Goal: Task Accomplishment & Management: Complete application form

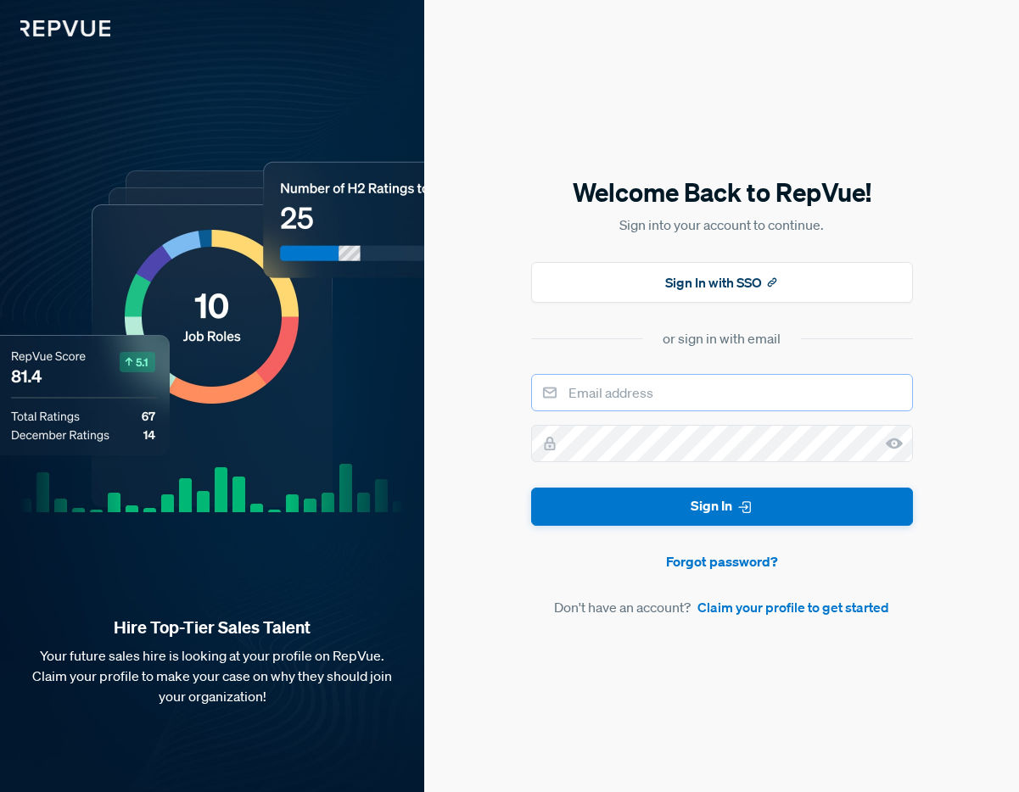
click at [617, 388] on input "email" at bounding box center [722, 392] width 382 height 37
click at [666, 272] on button "Sign In with SSO" at bounding box center [722, 282] width 382 height 41
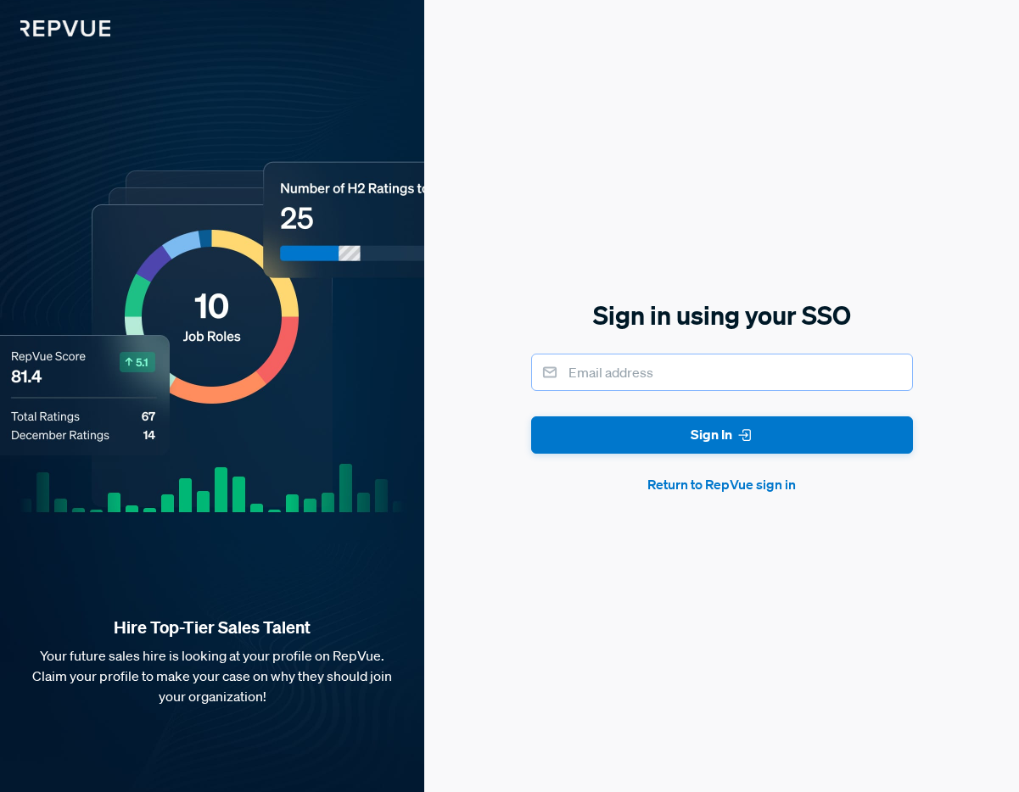
click at [644, 382] on input "email" at bounding box center [722, 372] width 382 height 37
type input "Recruiting Operations Lead"
click at [746, 252] on div "Sign in using your SSO Recruiting Operations Lead Sign In Return to RepVue sign…" at bounding box center [721, 396] width 595 height 792
click at [757, 359] on input "Recruiting Operations Lead" at bounding box center [722, 372] width 382 height 37
drag, startPoint x: 758, startPoint y: 377, endPoint x: 416, endPoint y: 361, distance: 343.0
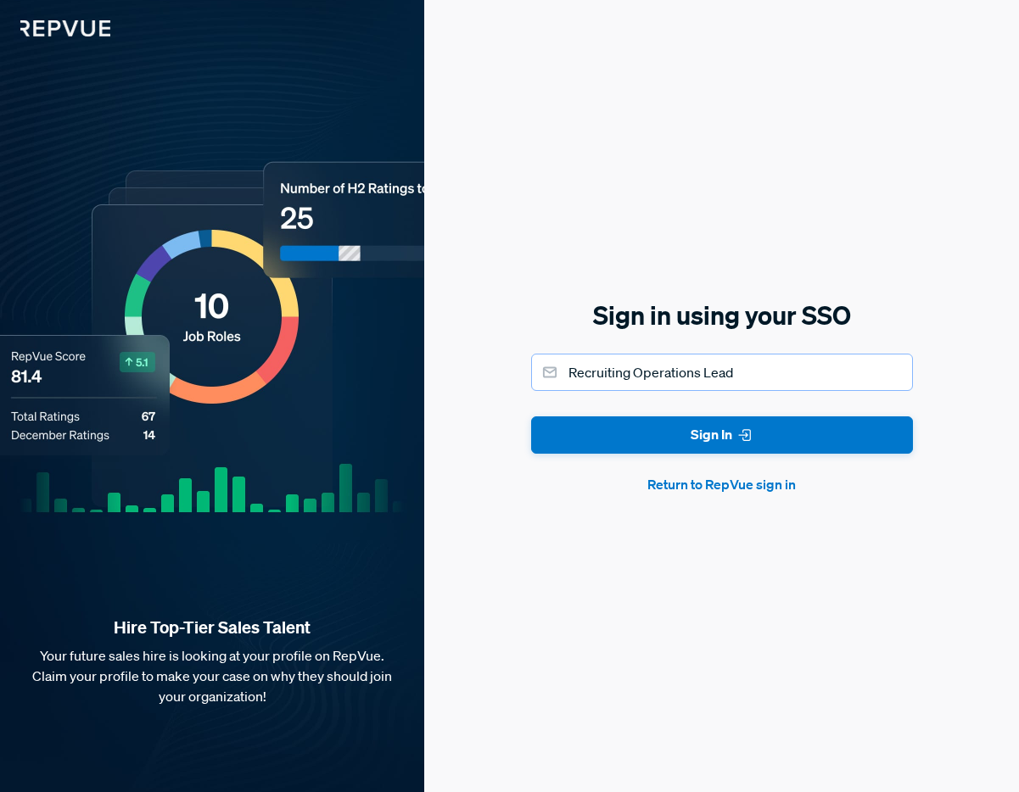
click at [416, 361] on div "Hire Top-Tier Sales Talent Your future sales hire is looking at your profile on…" at bounding box center [509, 396] width 1019 height 792
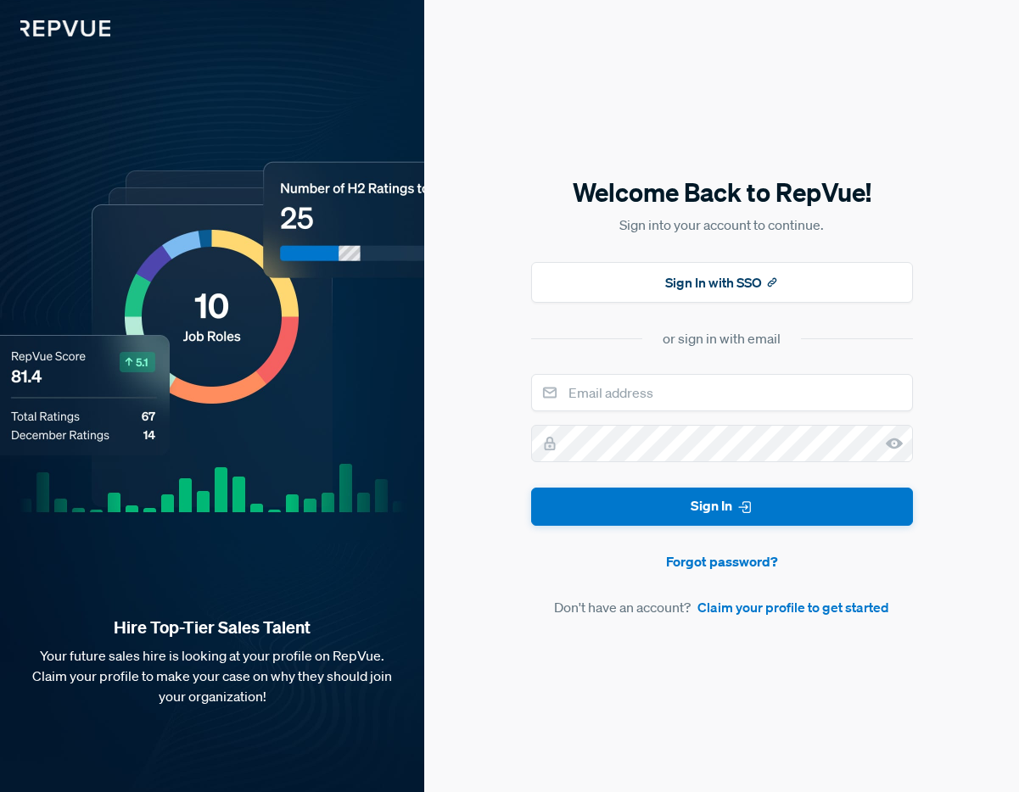
click at [646, 407] on input "email" at bounding box center [722, 392] width 382 height 37
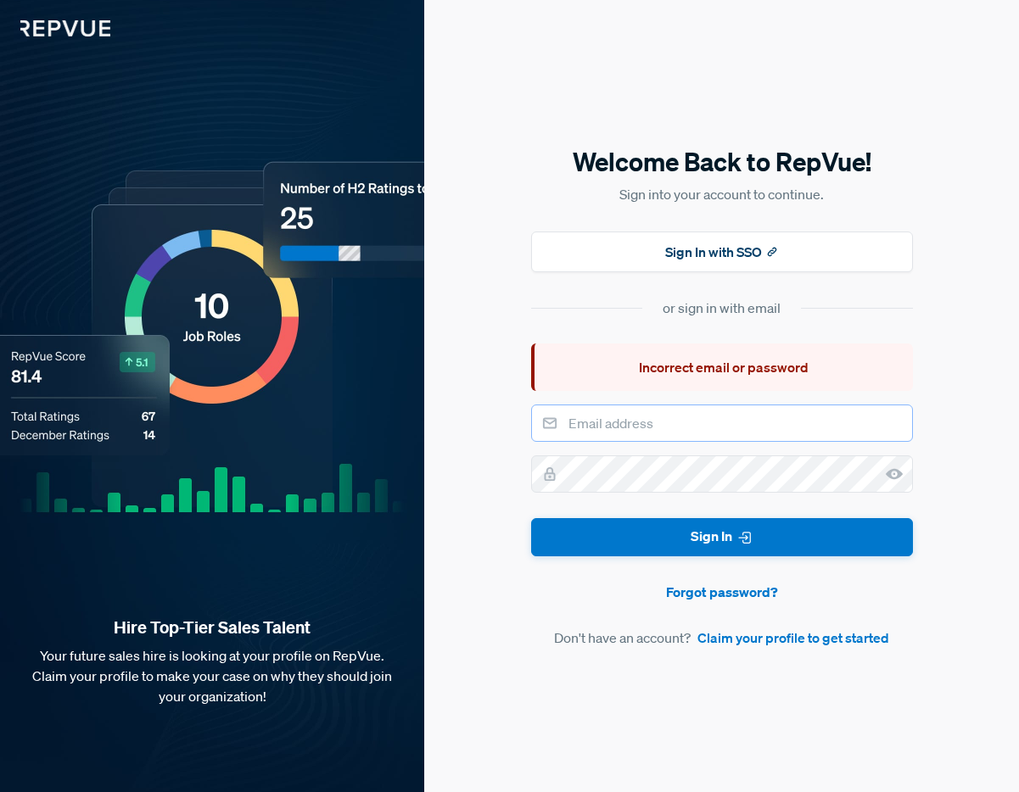
click at [646, 407] on input "email" at bounding box center [722, 423] width 382 height 37
type input "[EMAIL_ADDRESS][DOMAIN_NAME]"
click at [531, 518] on button "Sign In" at bounding box center [722, 537] width 382 height 38
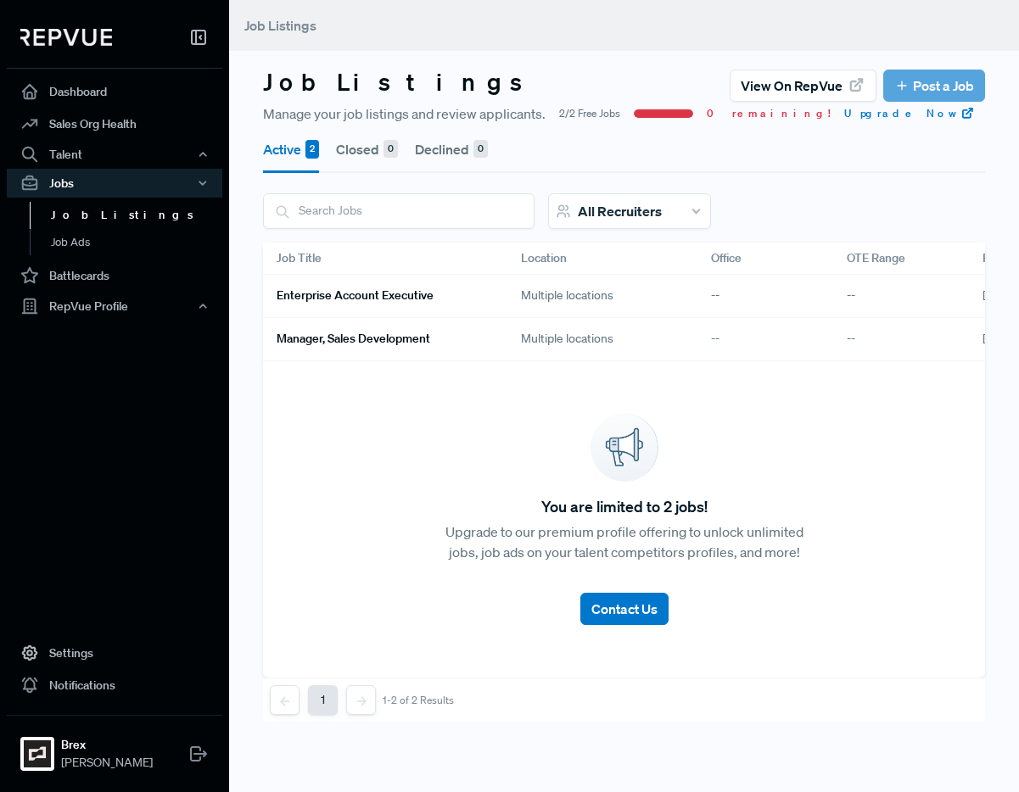
click at [654, 292] on div "Multiple locations" at bounding box center [602, 296] width 190 height 43
click at [428, 286] on link "Enterprise Account Executive" at bounding box center [378, 296] width 204 height 29
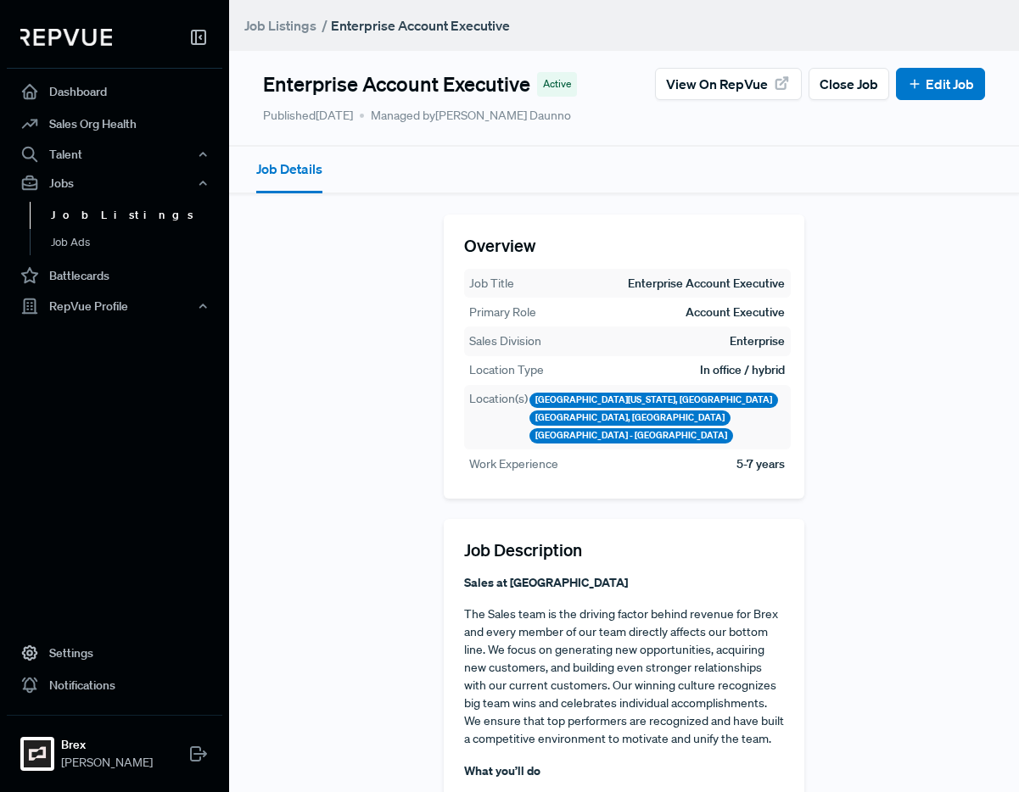
click at [79, 222] on link "Job Listings" at bounding box center [137, 215] width 215 height 27
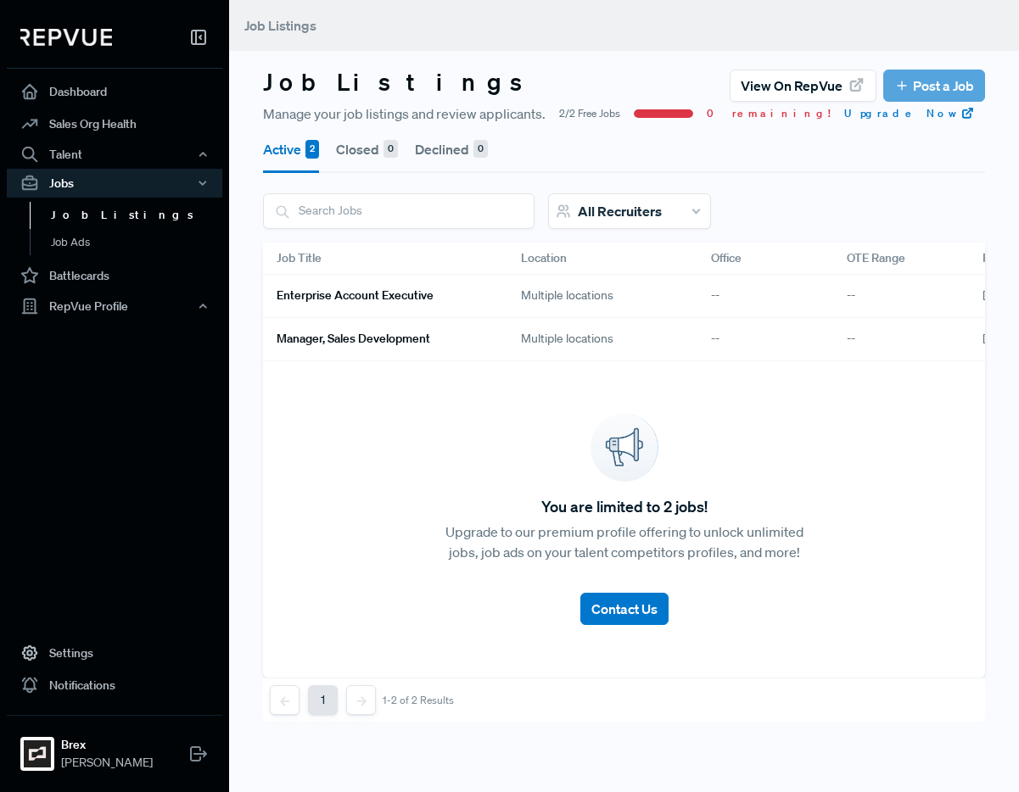
click at [610, 339] on div "Multiple locations" at bounding box center [602, 339] width 190 height 43
click at [478, 340] on link "Manager, Sales Development" at bounding box center [378, 339] width 204 height 29
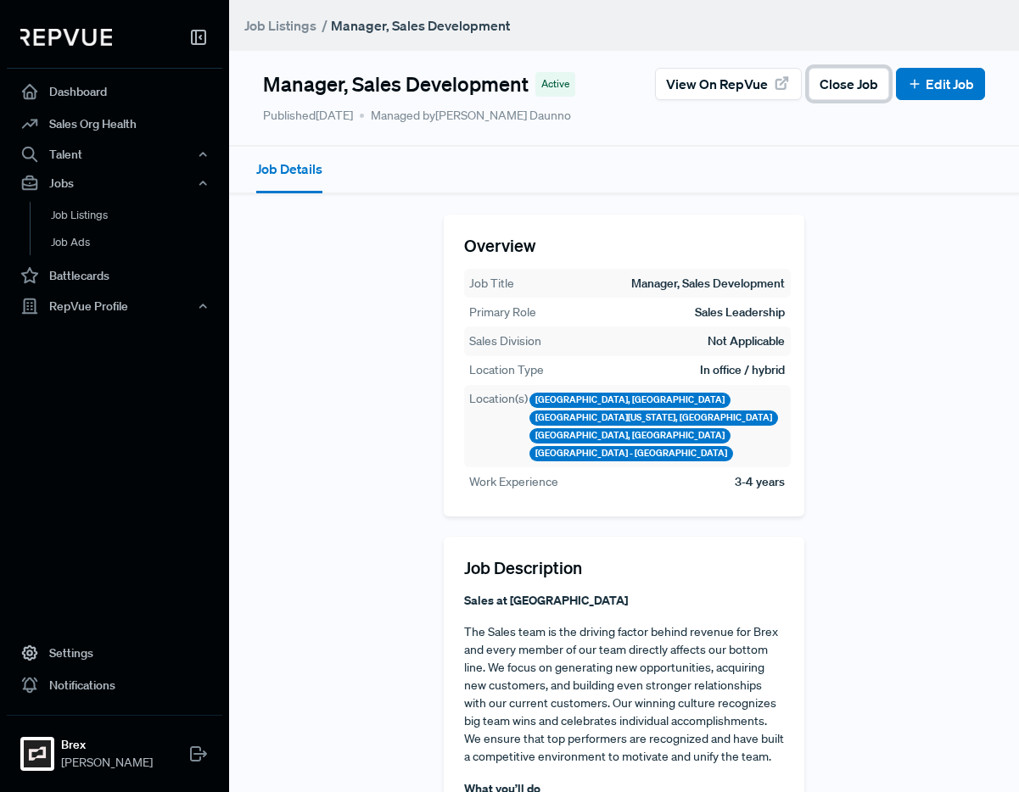
click at [830, 92] on span "Close Job" at bounding box center [848, 84] width 59 height 20
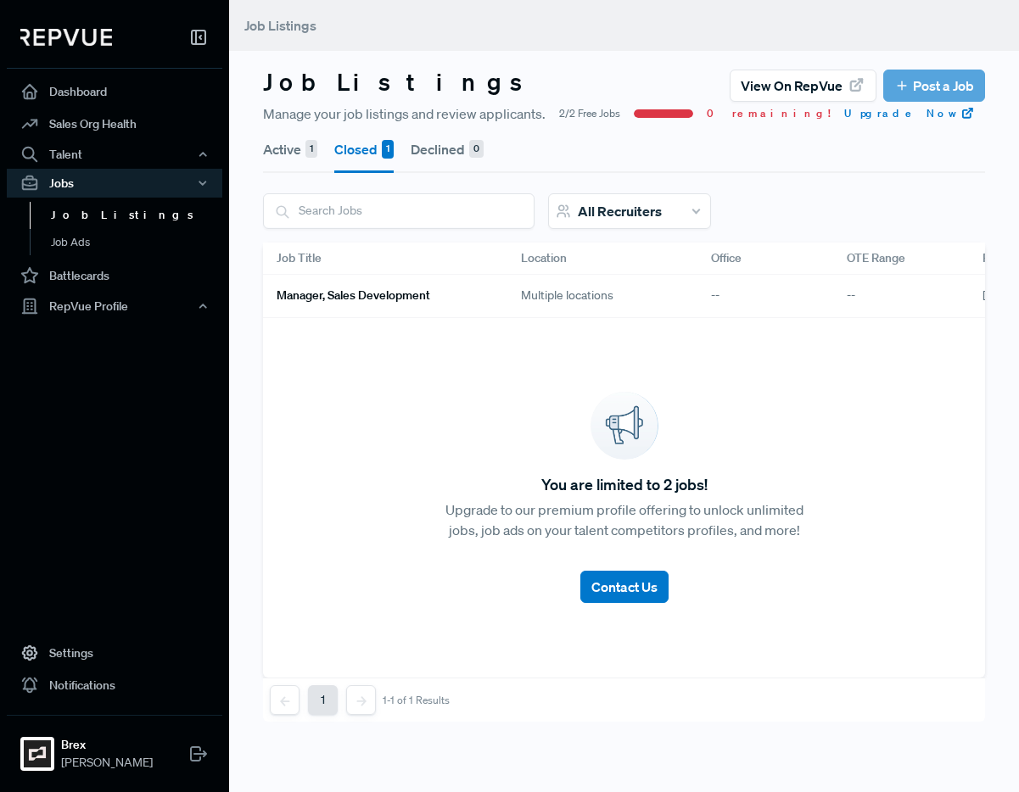
click at [894, 188] on div "Active 1 Closed 1 Declined 0 All Recruiters Job Title Location Office OTE Range…" at bounding box center [624, 423] width 722 height 599
click at [85, 209] on link "Job Listings" at bounding box center [137, 215] width 215 height 27
click at [945, 81] on article "View on RepVue Post a Job" at bounding box center [856, 86] width 255 height 32
click at [263, 153] on button "Active 1" at bounding box center [290, 149] width 54 height 47
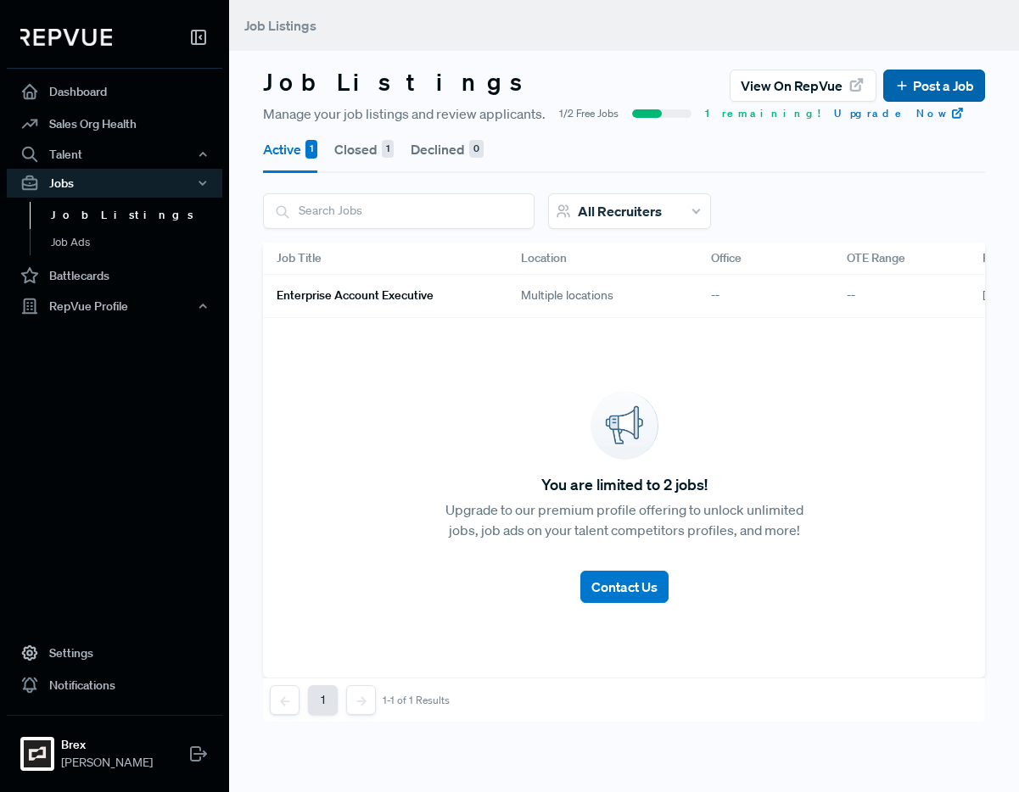
click at [902, 99] on button "Post a Job" at bounding box center [934, 86] width 102 height 32
click at [945, 89] on link "Post a Job" at bounding box center [934, 85] width 80 height 20
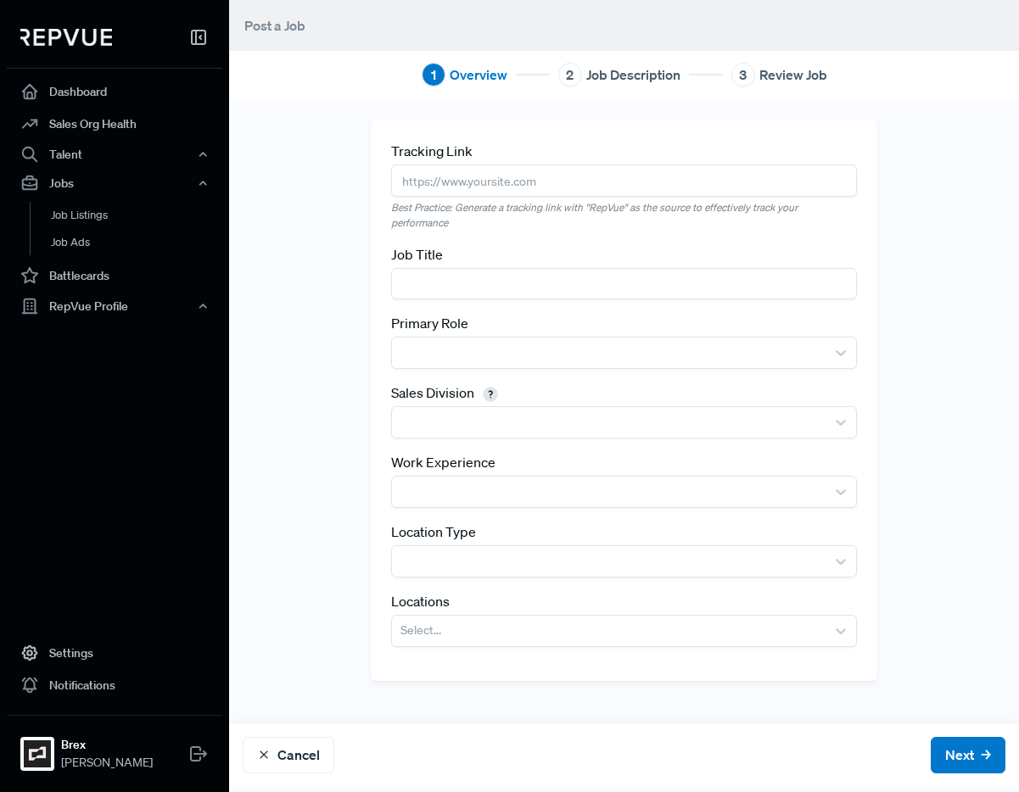
click at [597, 187] on input "text" at bounding box center [624, 180] width 466 height 31
paste input "https://grnh.se/wc91hwfe2us"
type input "https://grnh.se/wc91hwfe2us"
click at [541, 286] on input "text" at bounding box center [624, 283] width 466 height 31
click at [644, 285] on input "text" at bounding box center [624, 283] width 466 height 31
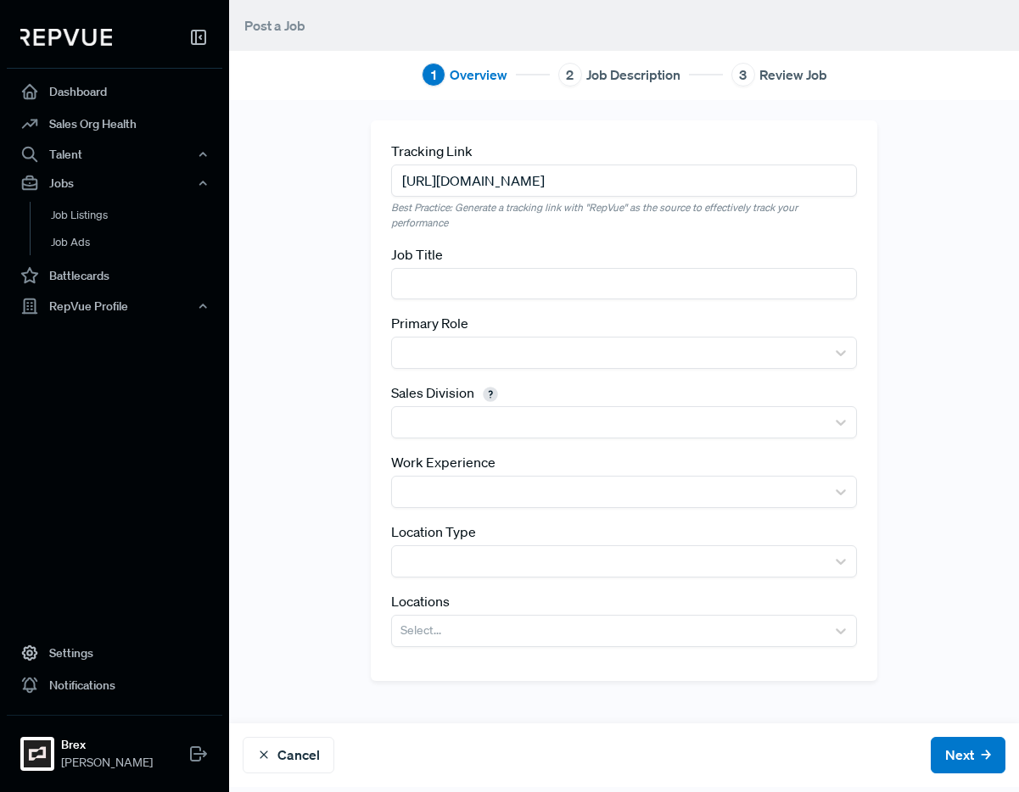
paste input "Commercial Account Executive"
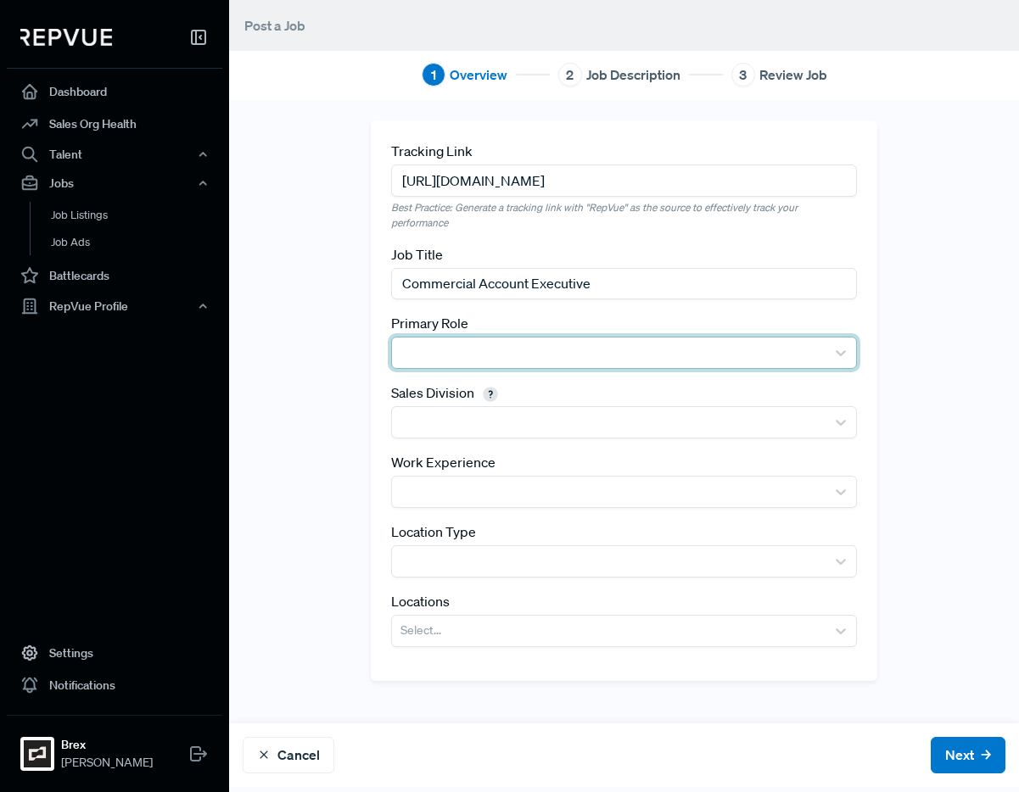
type input "Commercial Account Executive"
click at [582, 354] on div at bounding box center [608, 353] width 416 height 24
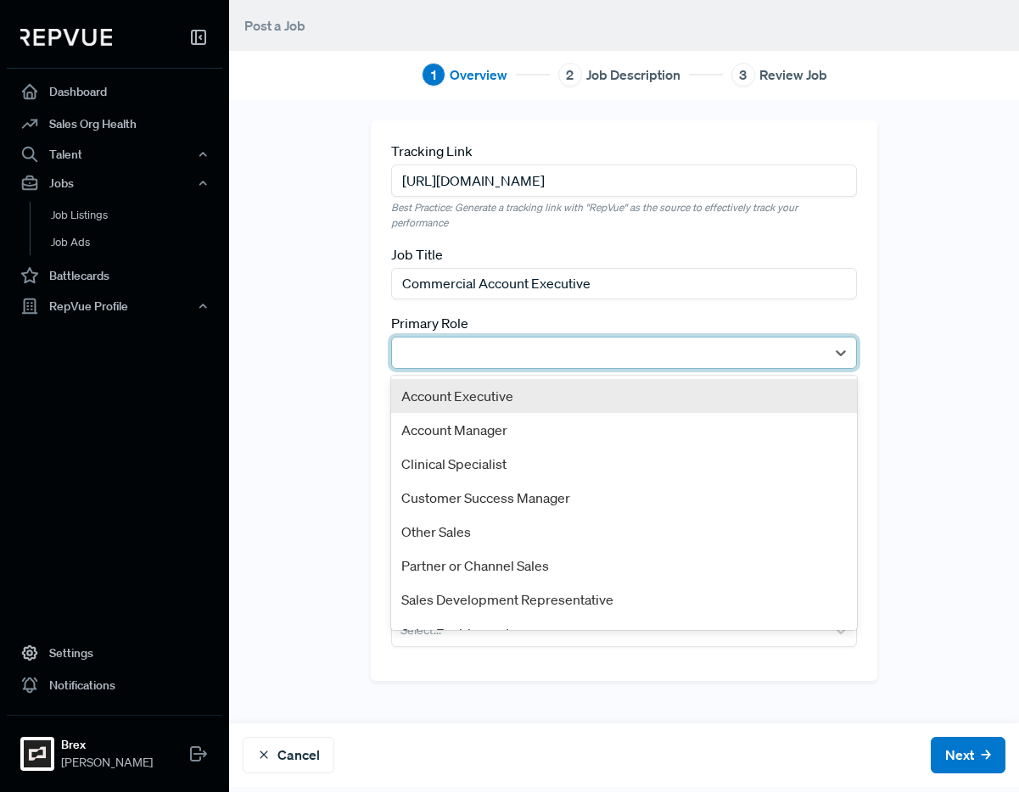
click at [479, 393] on div "Account Executive" at bounding box center [624, 396] width 466 height 34
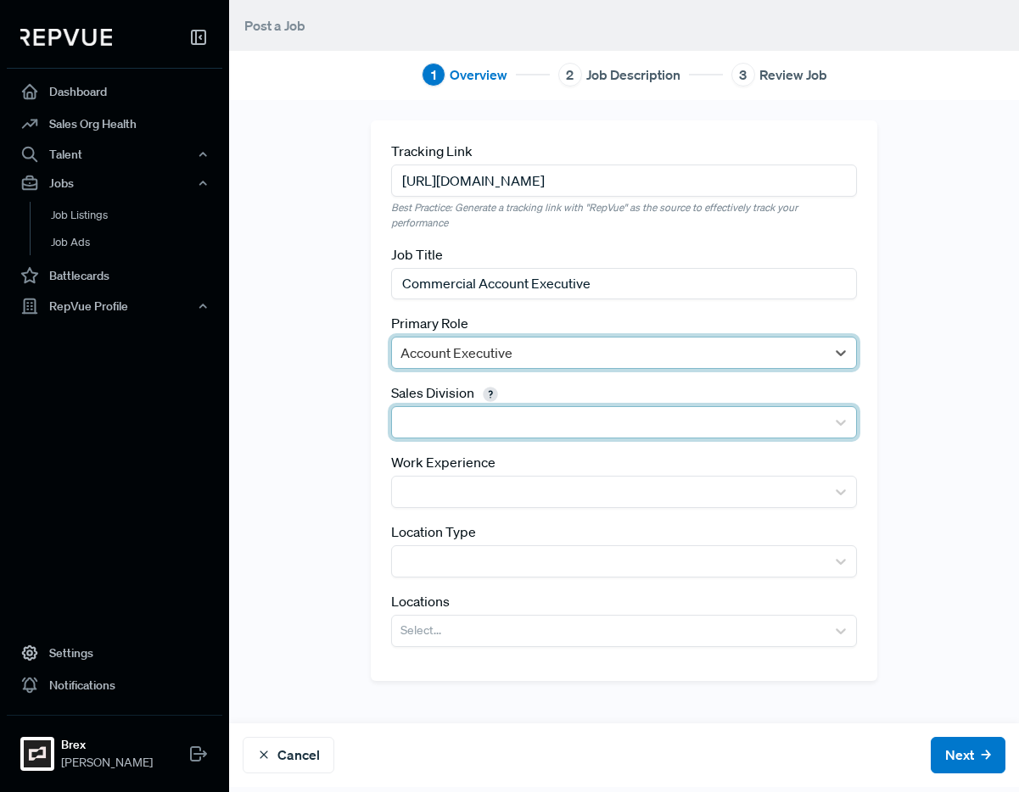
click at [544, 411] on div at bounding box center [608, 422] width 416 height 24
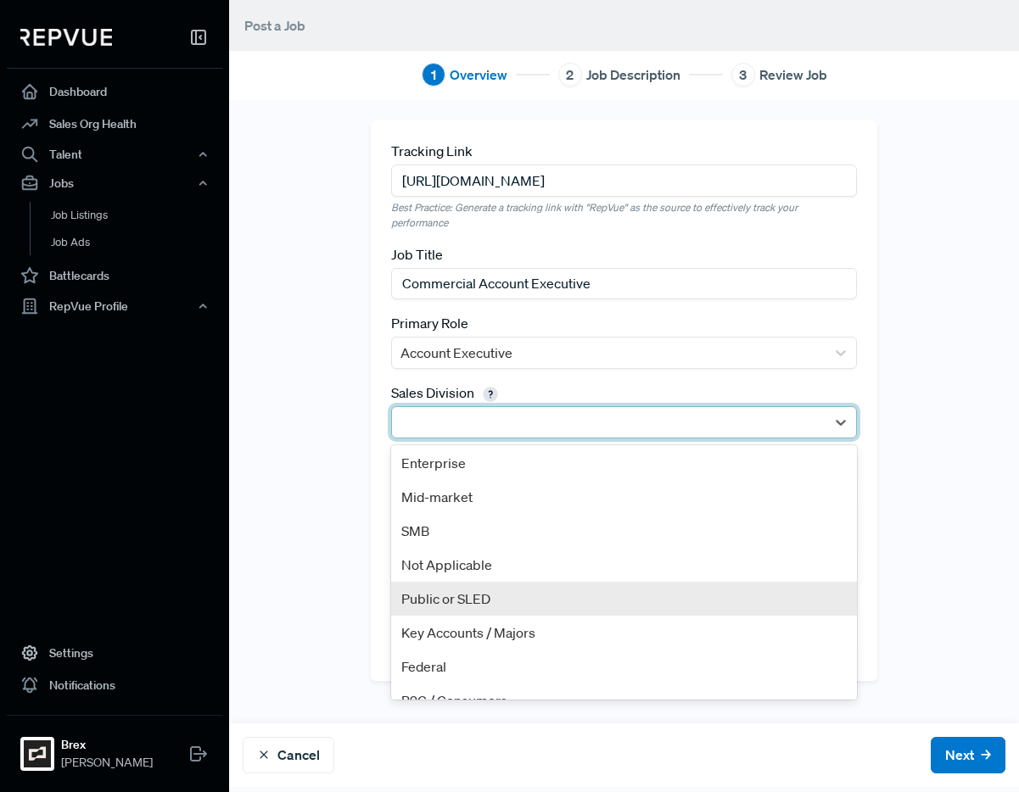
scroll to position [3, 0]
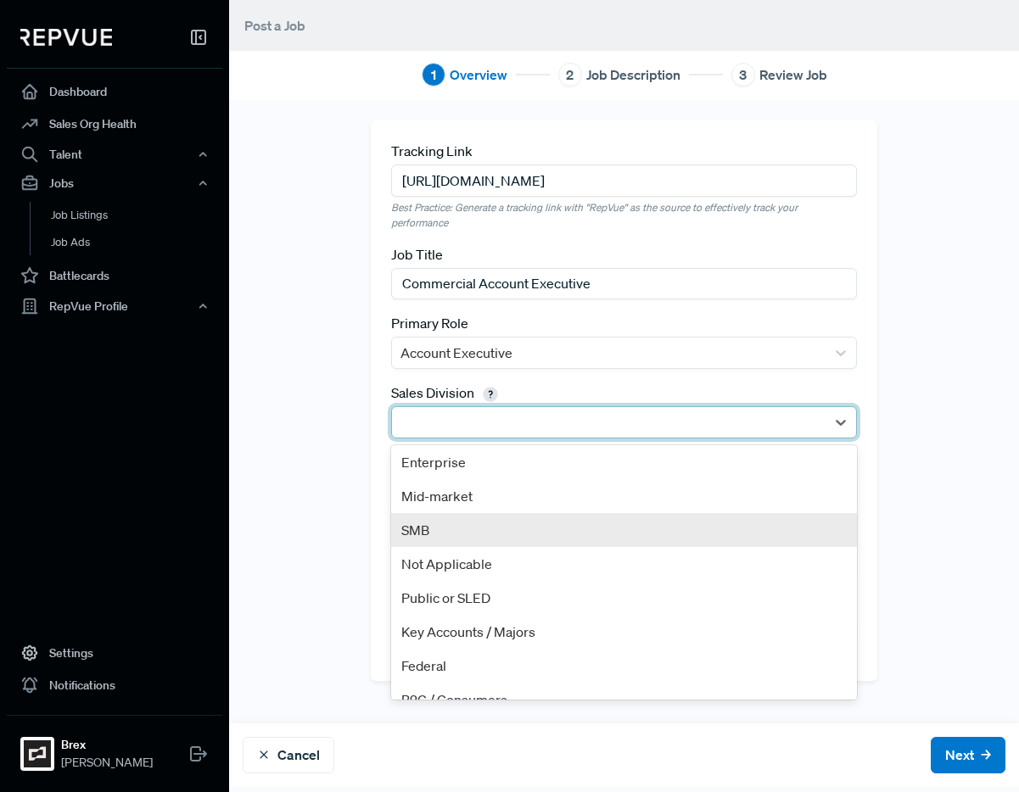
click at [446, 536] on div "SMB" at bounding box center [624, 530] width 466 height 34
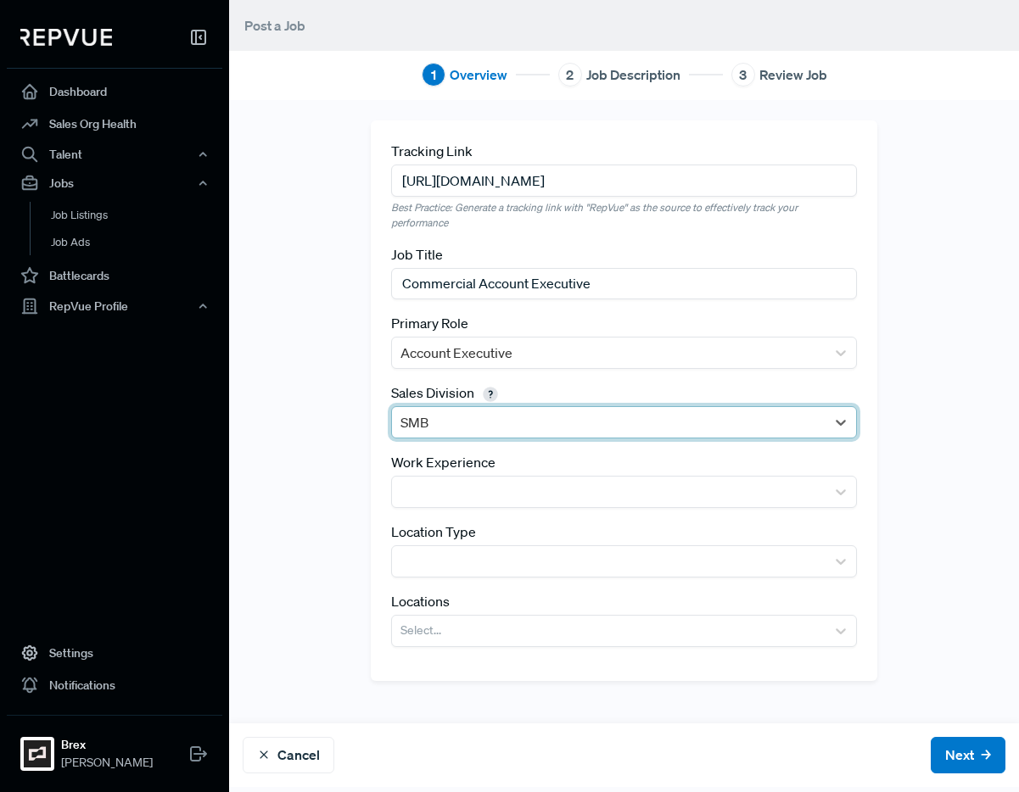
click at [533, 435] on div "SMB" at bounding box center [608, 422] width 433 height 31
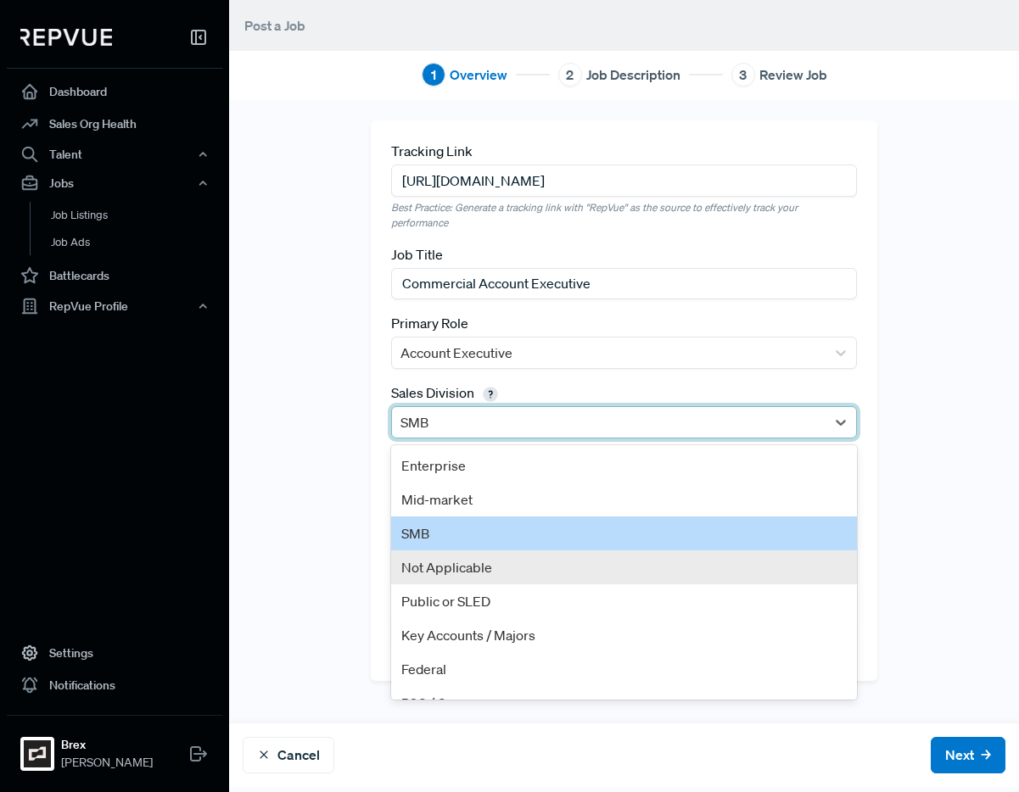
scroll to position [24, 0]
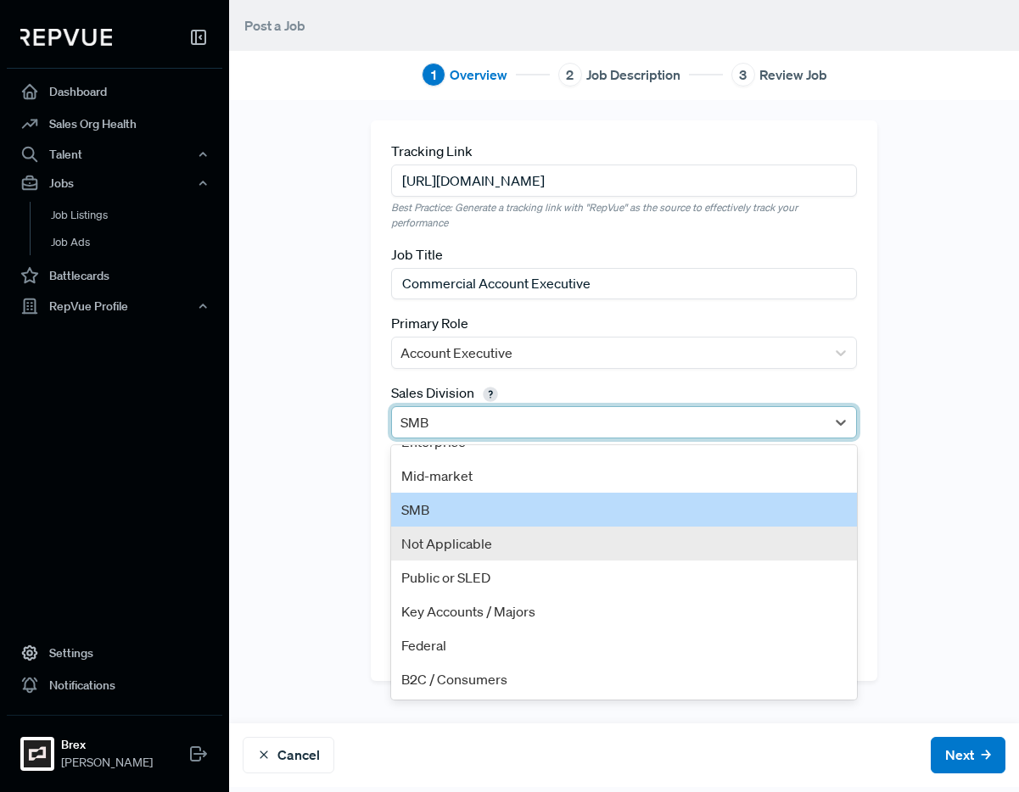
click at [347, 522] on div "Tracking Link https://grnh.se/wc91hwfe2us Best Practice: Generate a tracking li…" at bounding box center [624, 411] width 790 height 582
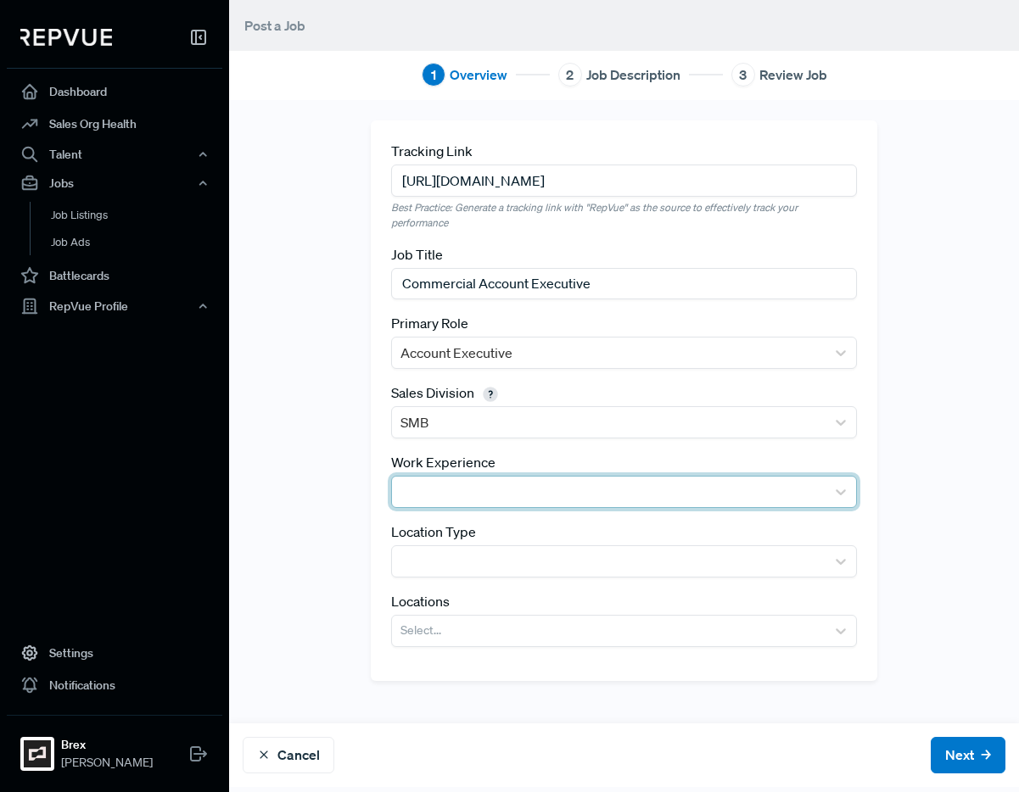
click at [494, 482] on div at bounding box center [608, 492] width 416 height 24
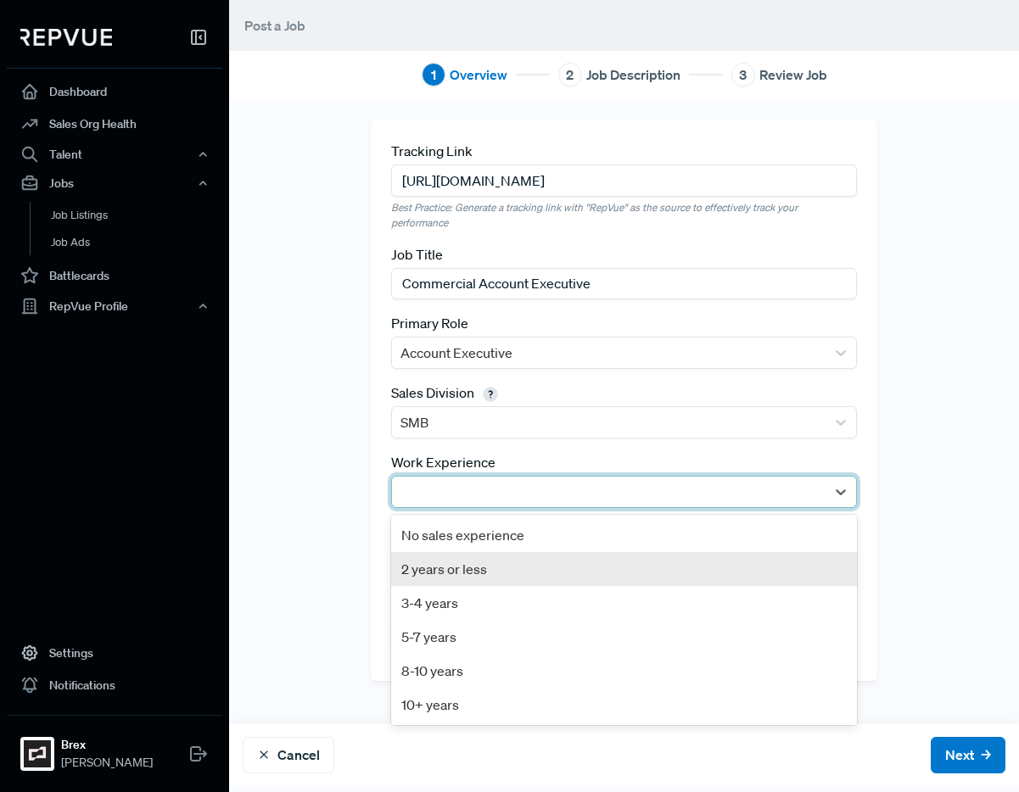
click at [494, 561] on div "2 years or less" at bounding box center [624, 569] width 466 height 34
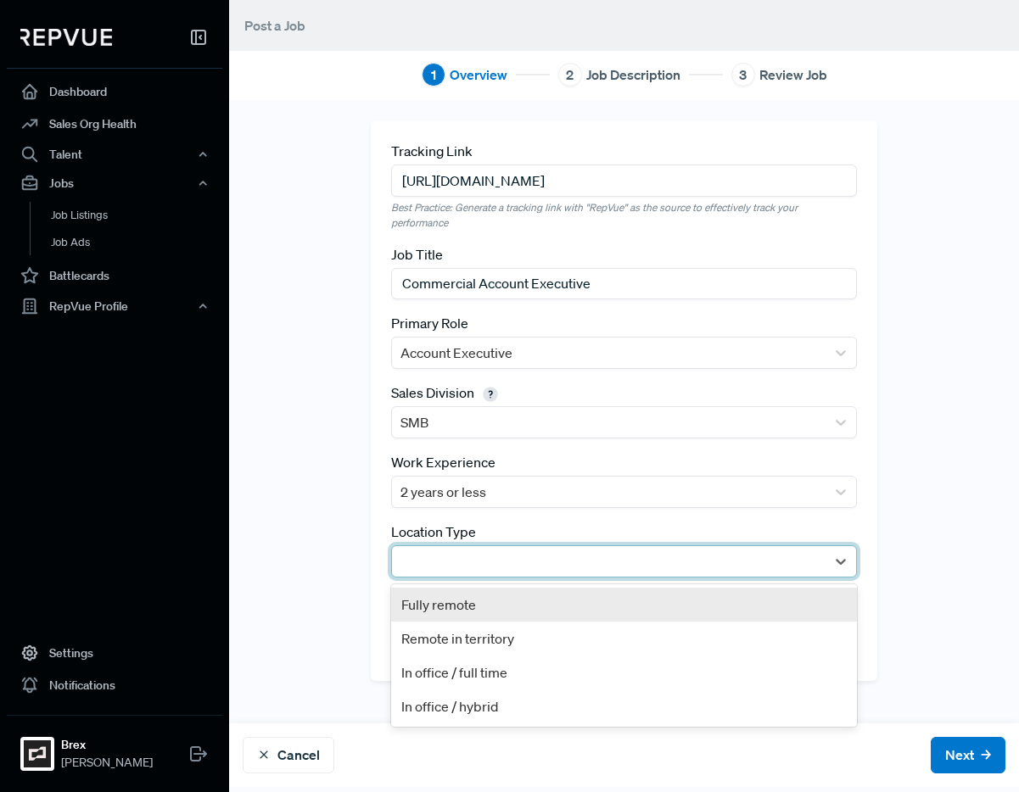
click at [456, 556] on div at bounding box center [608, 562] width 416 height 24
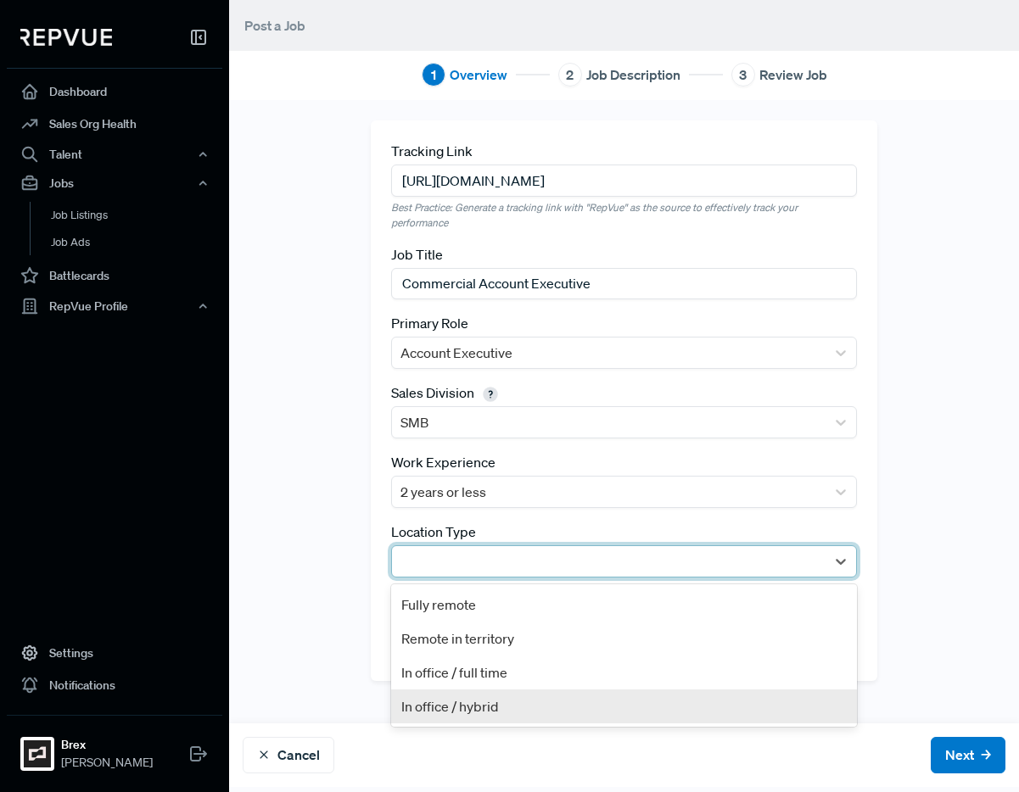
click at [529, 712] on div "In office / hybrid" at bounding box center [624, 707] width 466 height 34
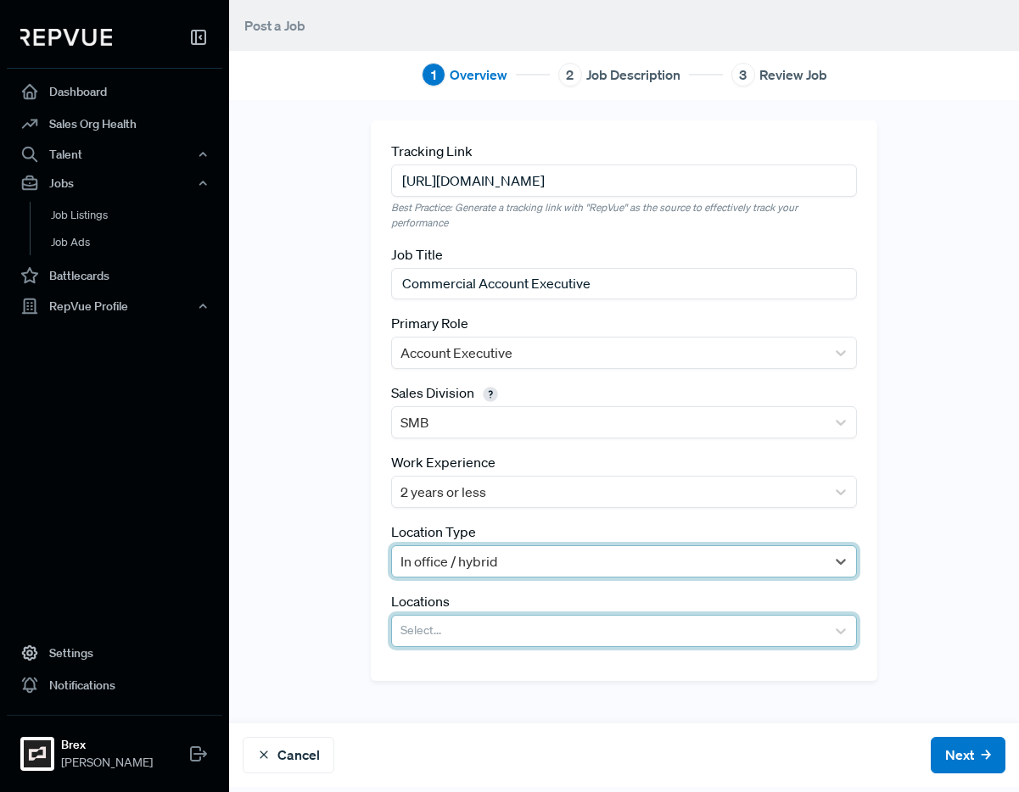
click at [528, 628] on div at bounding box center [608, 631] width 416 height 24
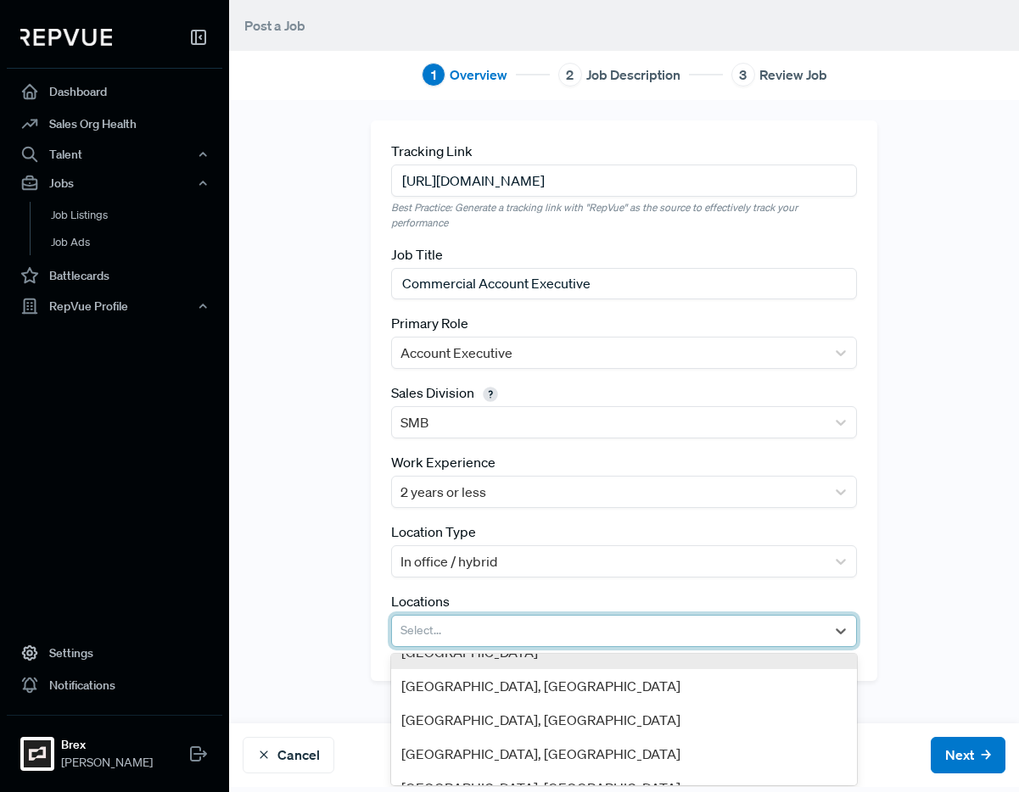
scroll to position [0, 0]
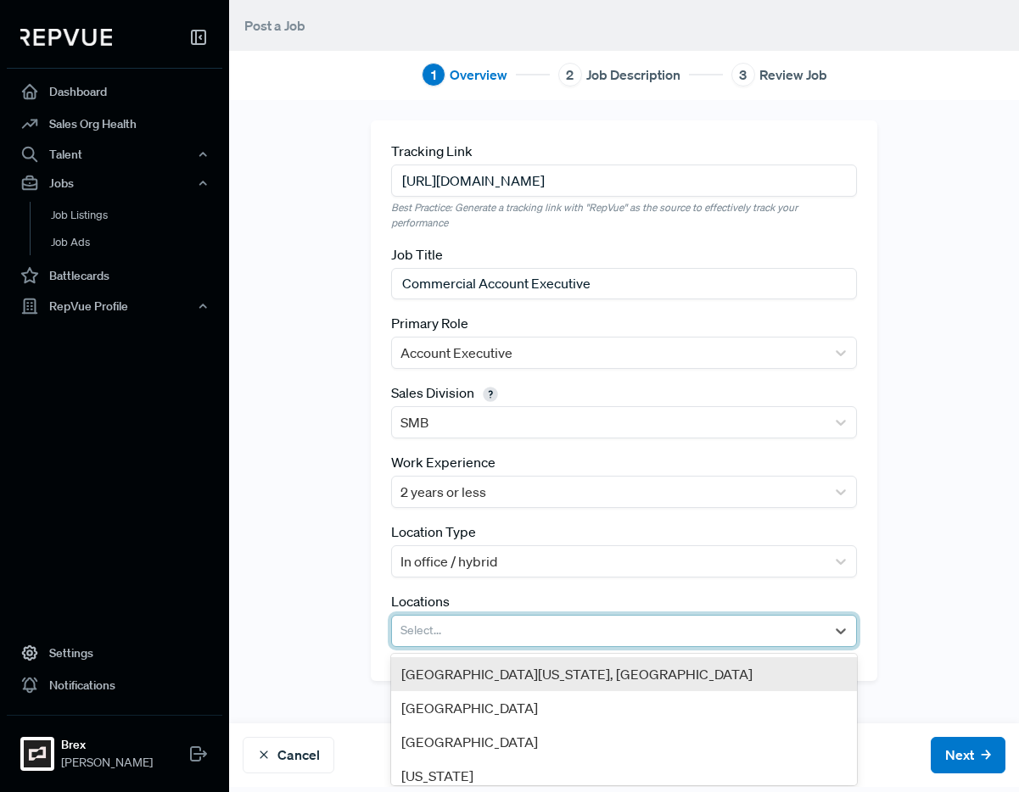
click at [506, 661] on div "[GEOGRAPHIC_DATA][US_STATE], [GEOGRAPHIC_DATA]" at bounding box center [624, 674] width 466 height 34
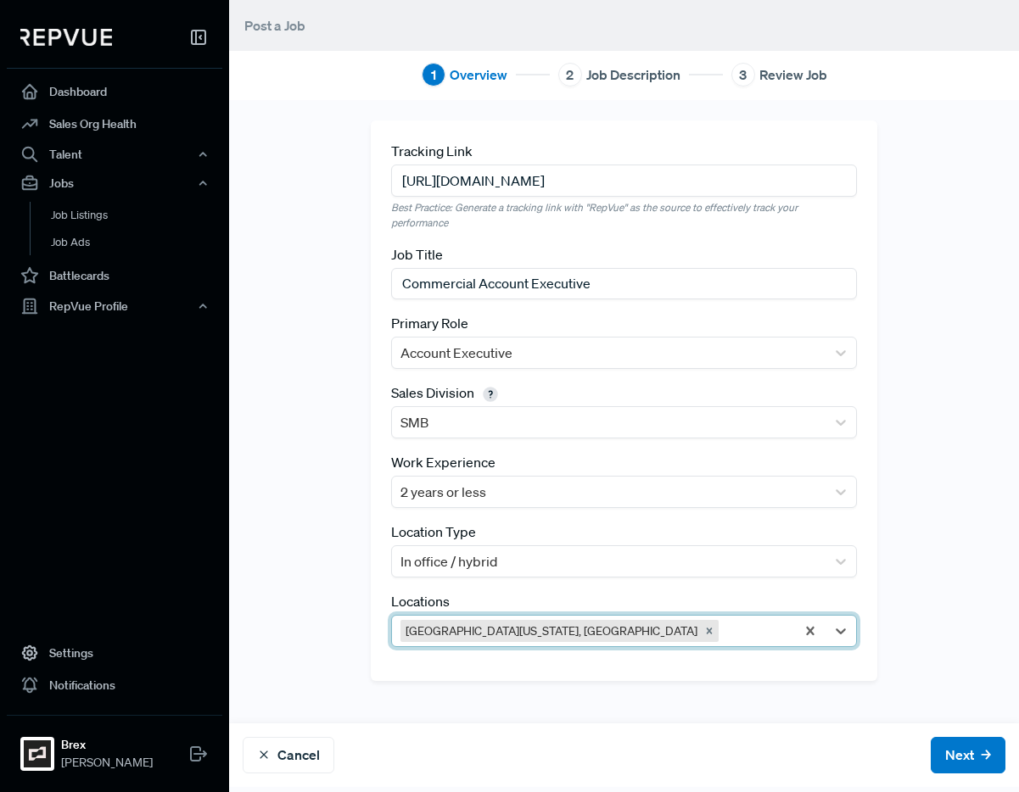
click at [722, 630] on div at bounding box center [754, 631] width 64 height 24
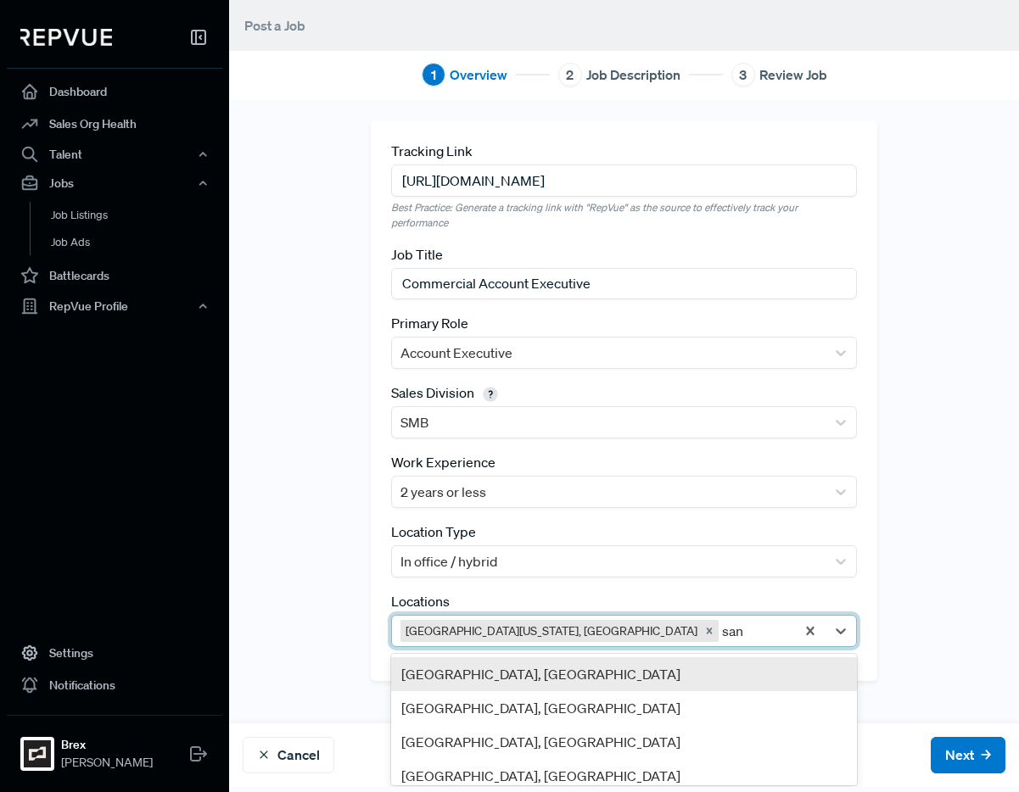
type input "san"
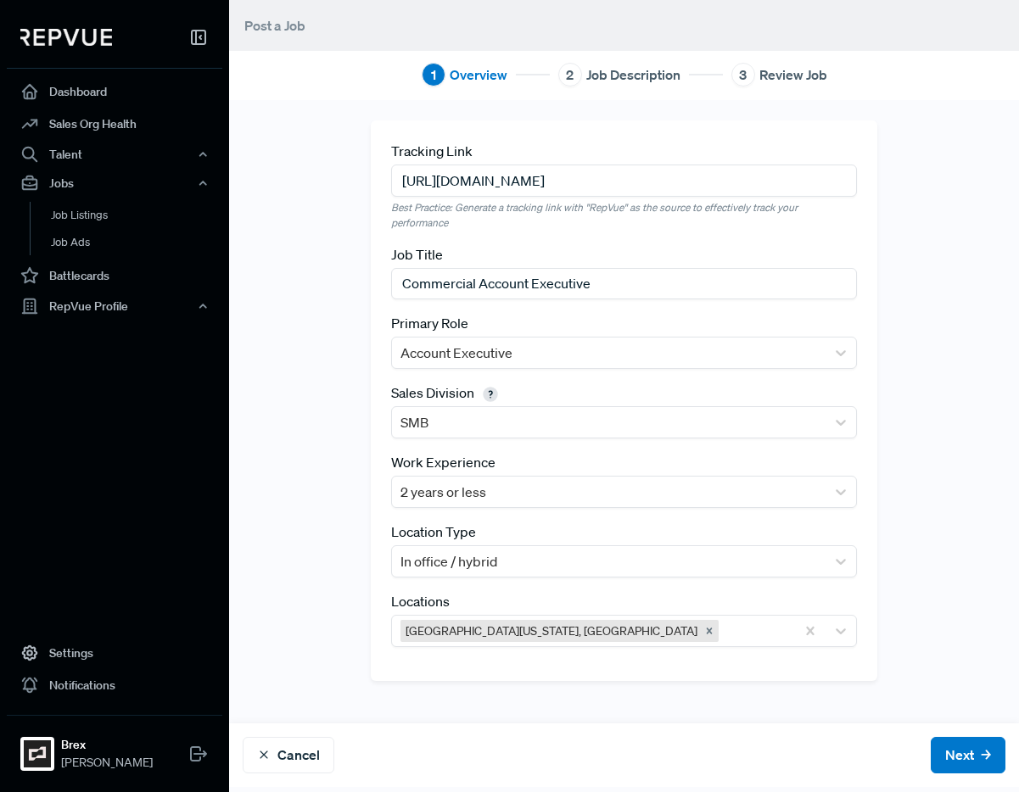
click at [667, 651] on div "Tracking Link https://grnh.se/wc91hwfe2us Best Practice: Generate a tracking li…" at bounding box center [624, 400] width 506 height 560
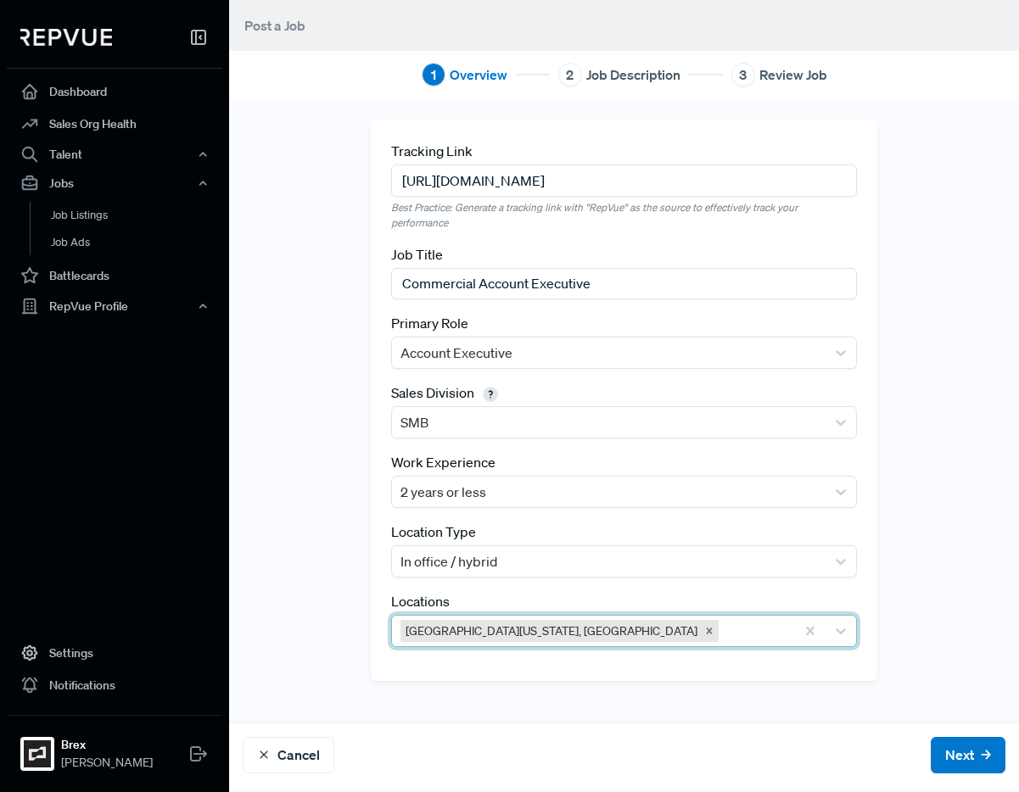
click at [675, 643] on div "[GEOGRAPHIC_DATA][US_STATE], [GEOGRAPHIC_DATA]" at bounding box center [593, 631] width 403 height 31
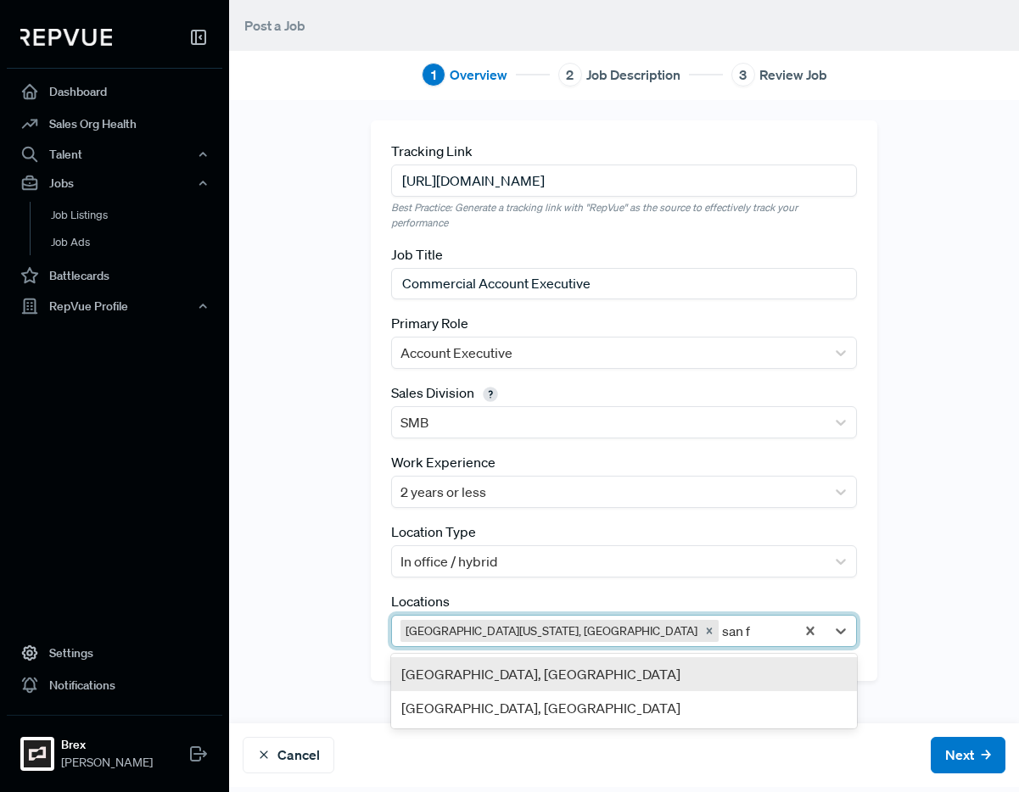
type input "san fr"
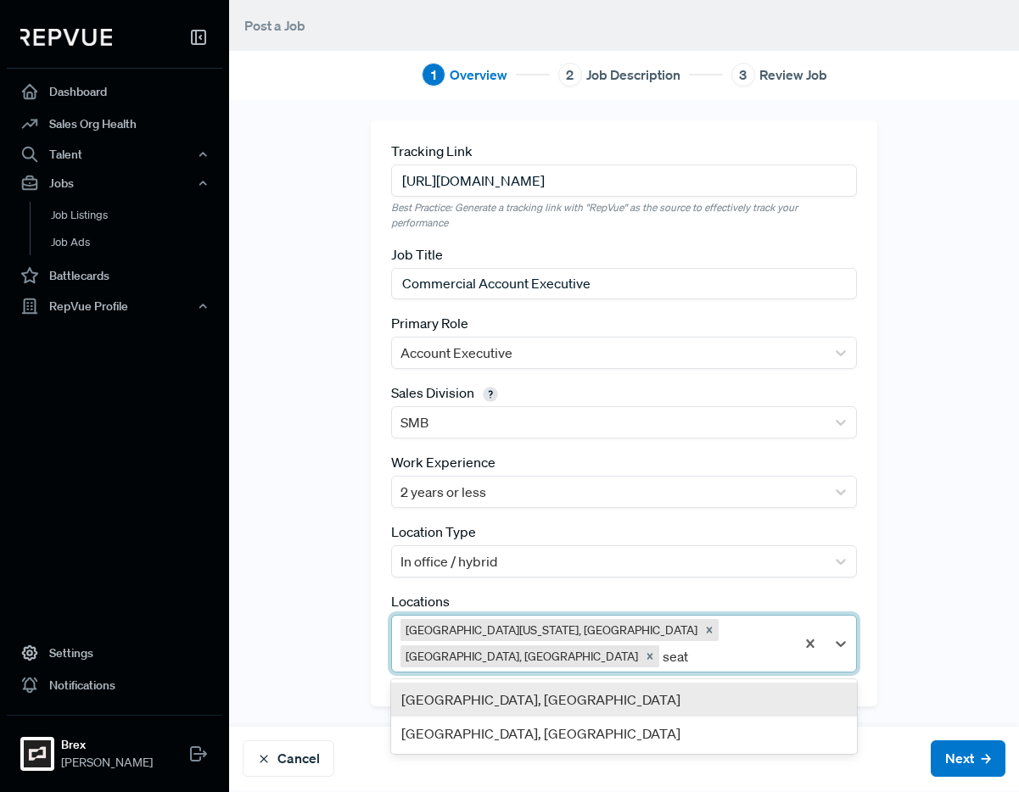
type input "seatt"
click at [683, 687] on div "Greater Seattle Area, WA" at bounding box center [624, 700] width 466 height 34
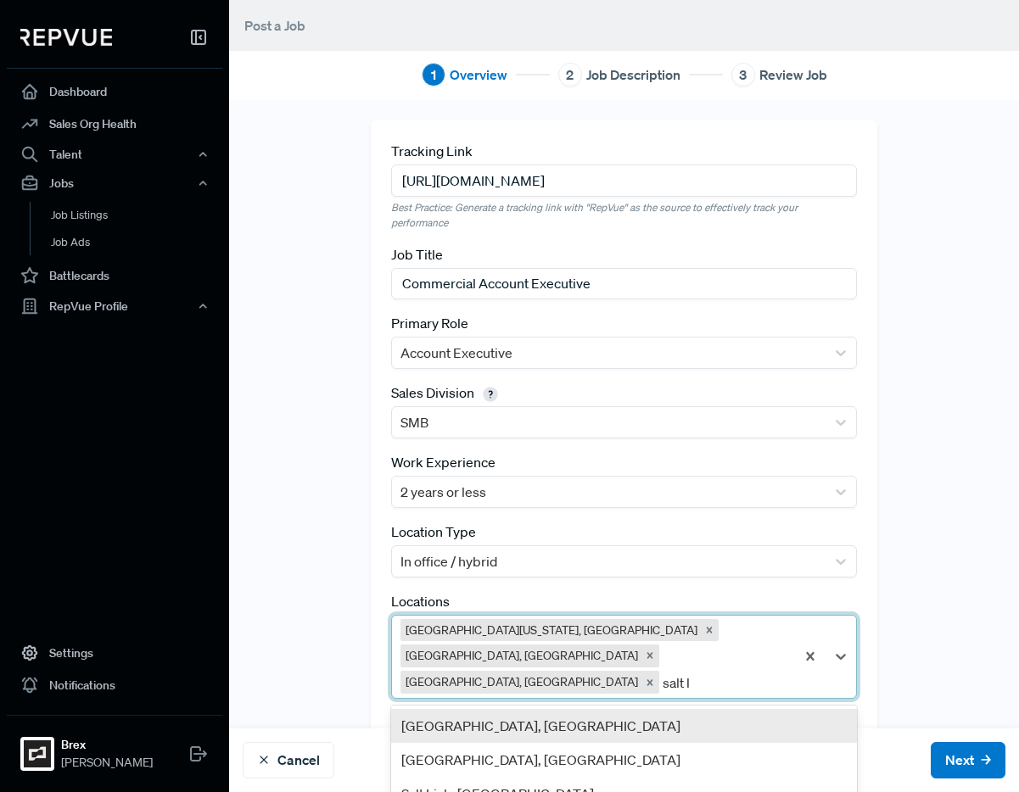
type input "salt la"
click at [442, 709] on div "[GEOGRAPHIC_DATA], [GEOGRAPHIC_DATA]" at bounding box center [624, 726] width 466 height 34
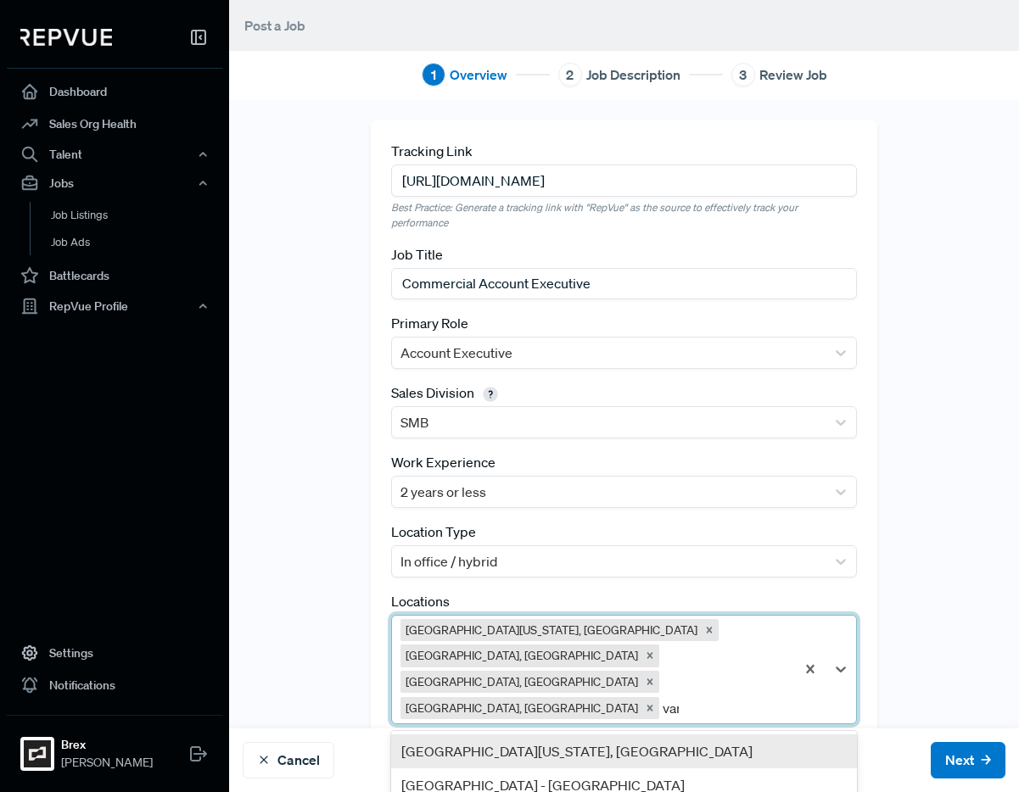
type input "vanc"
click at [623, 734] on div "[GEOGRAPHIC_DATA] - [GEOGRAPHIC_DATA]" at bounding box center [624, 751] width 466 height 34
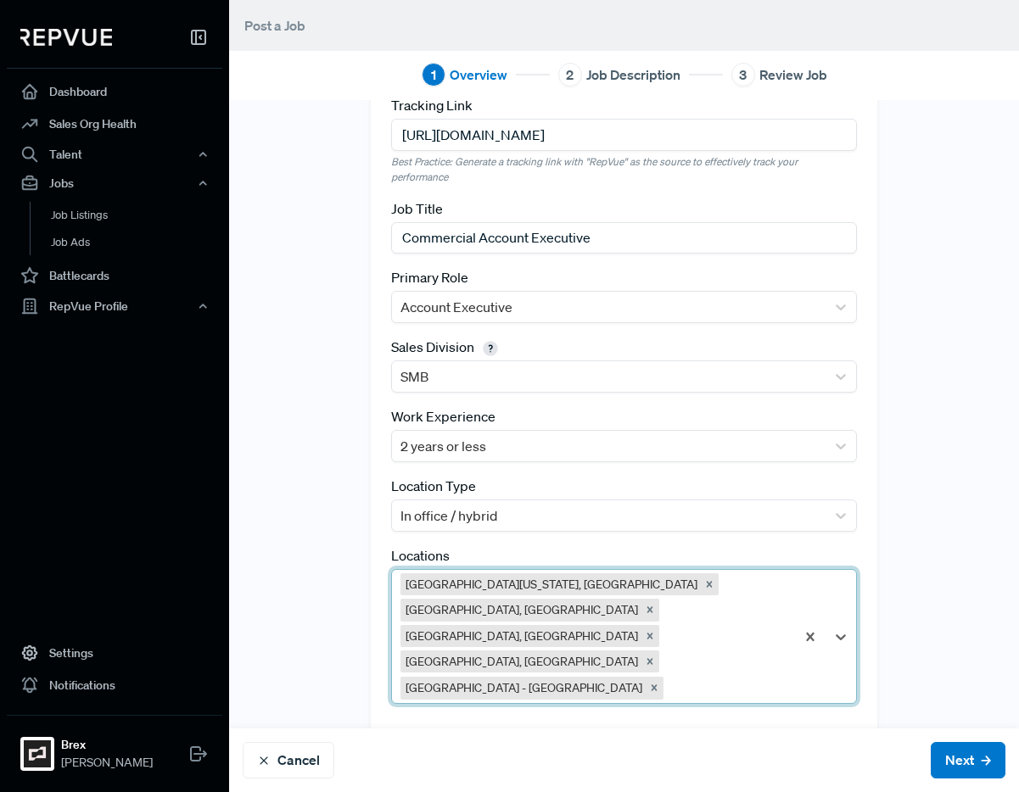
scroll to position [50, 0]
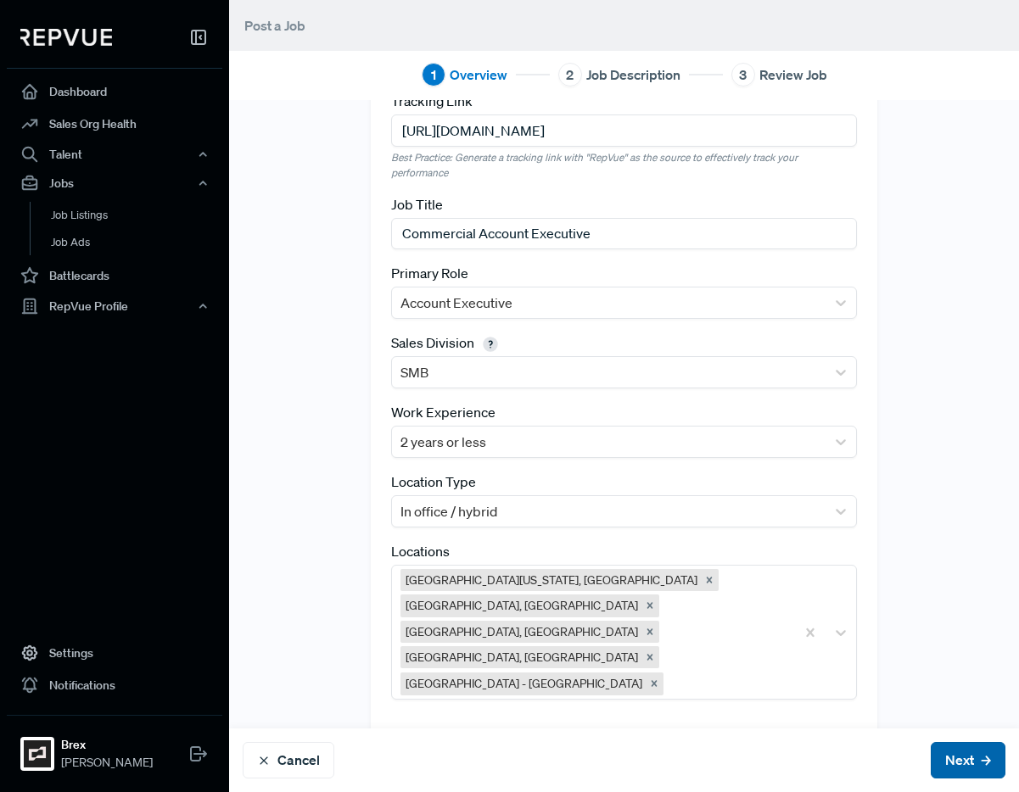
click at [930, 776] on button "Next" at bounding box center [967, 760] width 75 height 36
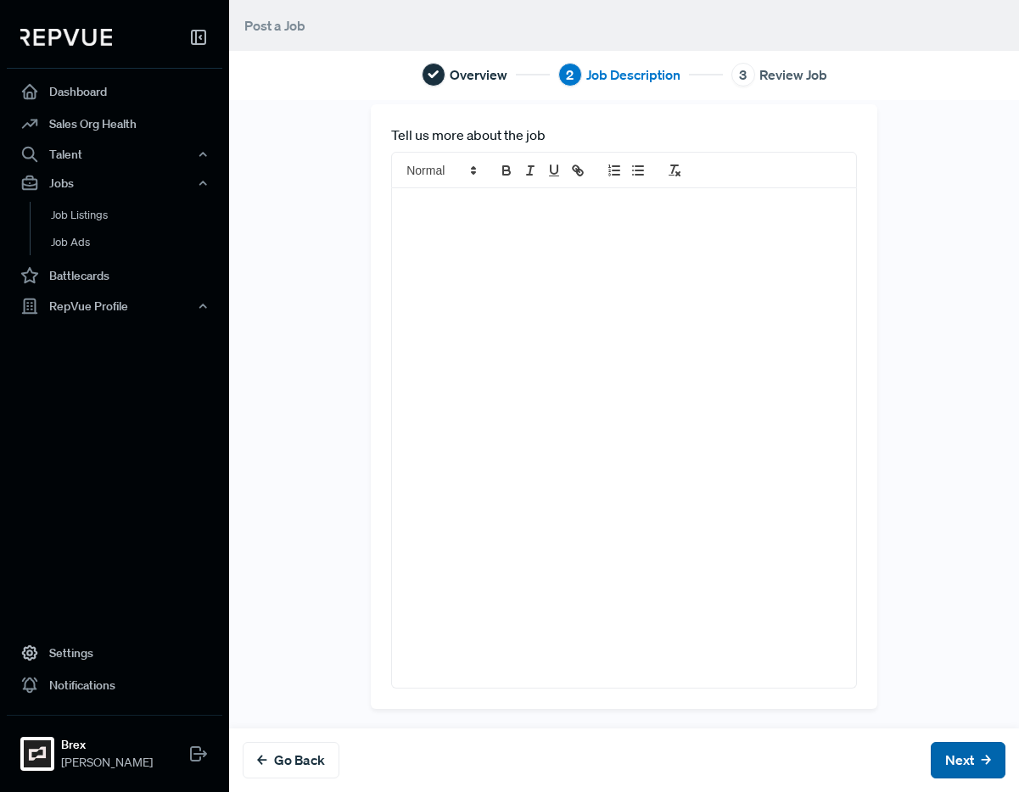
scroll to position [0, 0]
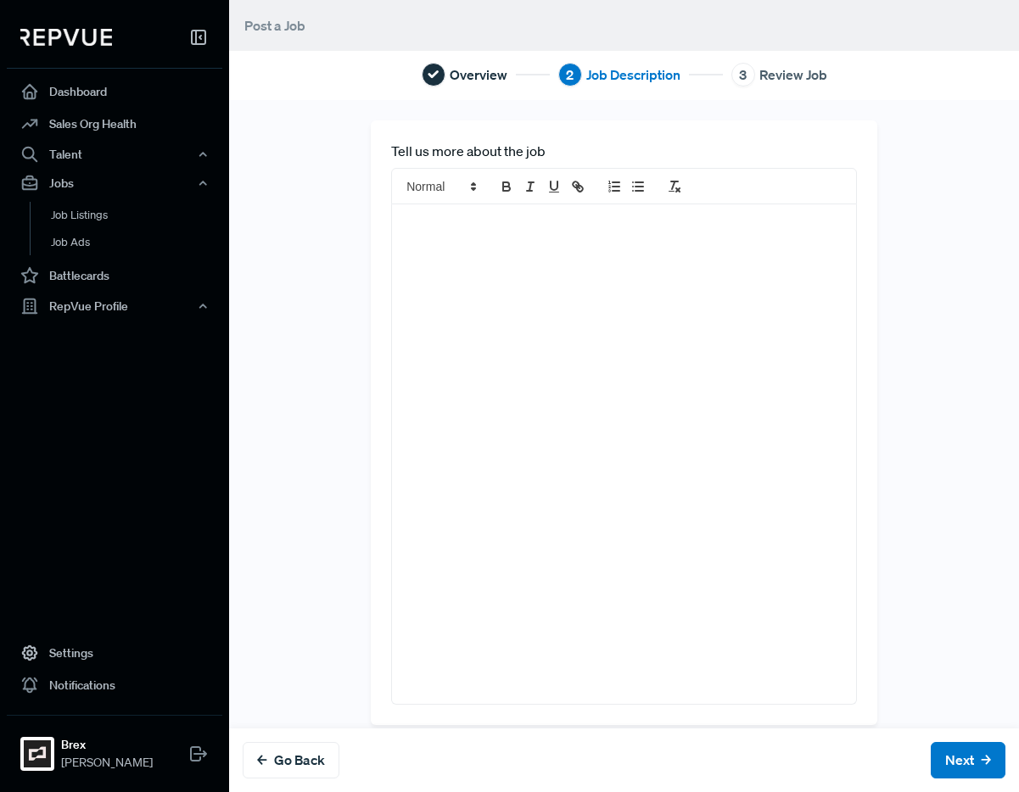
click at [729, 308] on div at bounding box center [624, 453] width 464 height 499
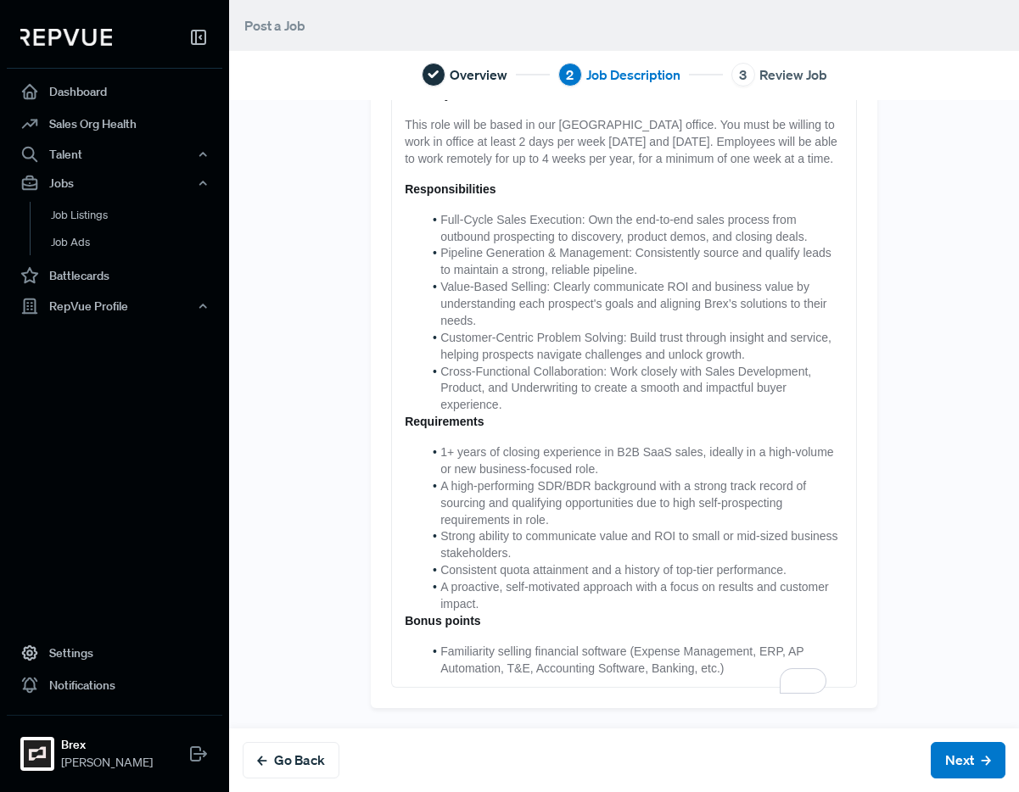
scroll to position [453, 0]
click at [947, 768] on button "Next" at bounding box center [967, 760] width 75 height 36
click at [946, 767] on button "Next" at bounding box center [967, 760] width 75 height 36
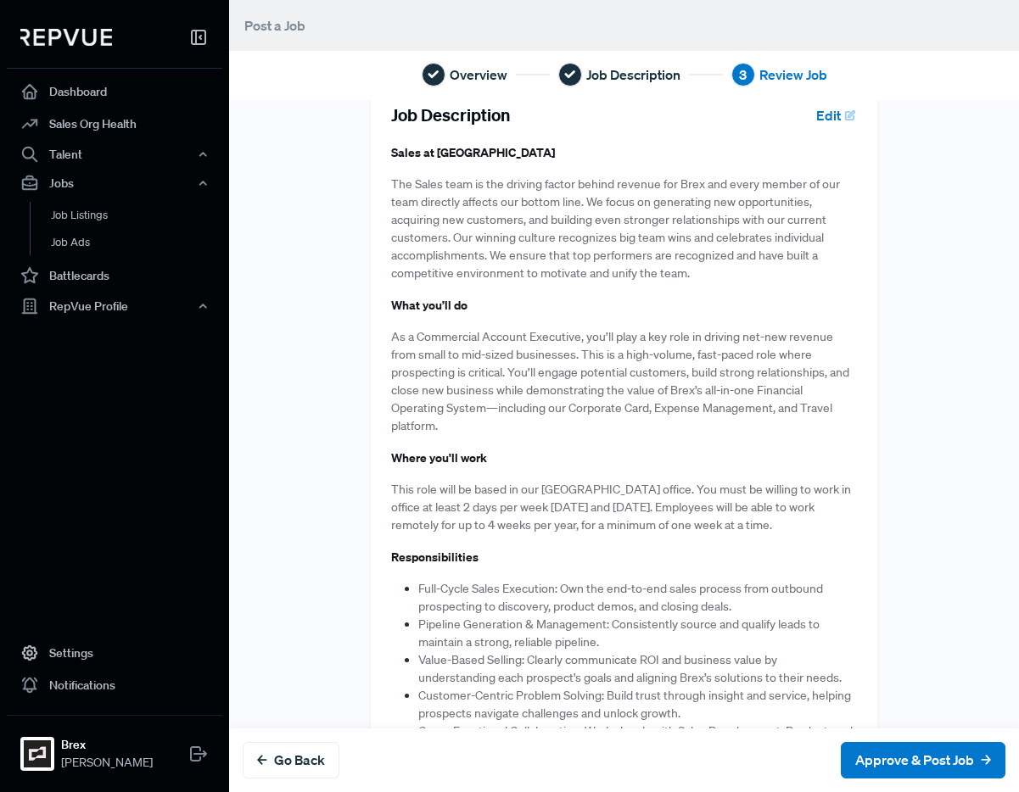
scroll to position [0, 0]
